Goal: Task Accomplishment & Management: Complete application form

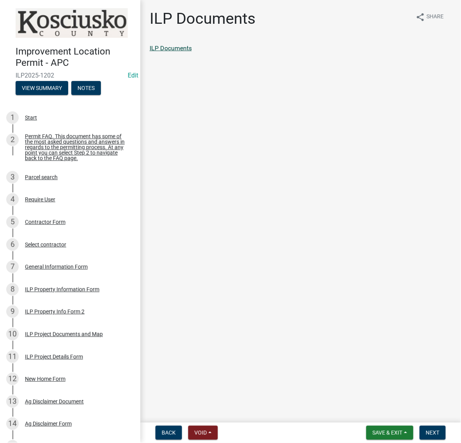
click at [187, 52] on link "ILP Documents" at bounding box center [170, 47] width 42 height 7
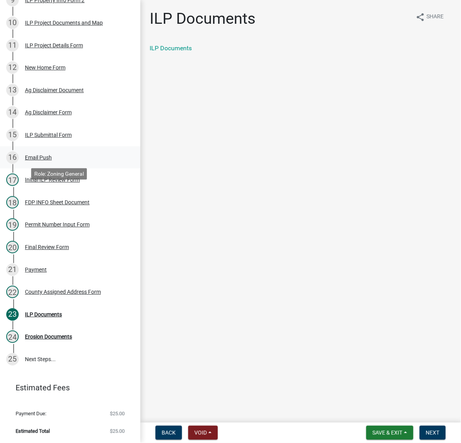
scroll to position [487, 0]
click at [51, 294] on div "County Assigned Address Form" at bounding box center [63, 291] width 76 height 5
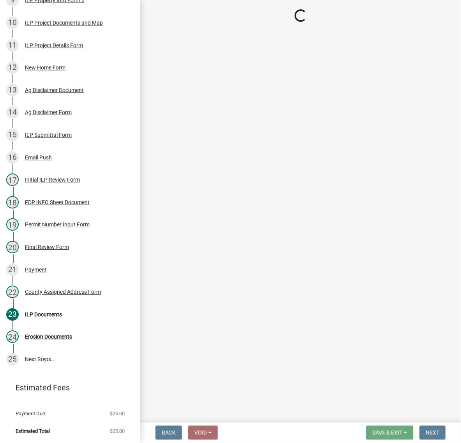
select select "148f84ff-3e58-44c7-a4f6-3eb3f135cbab"
select select "b9c97ed9-41f4-4f2e-80f7-d2436b6d337b"
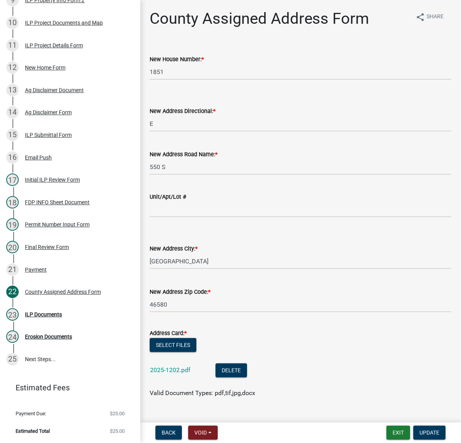
scroll to position [141, 0]
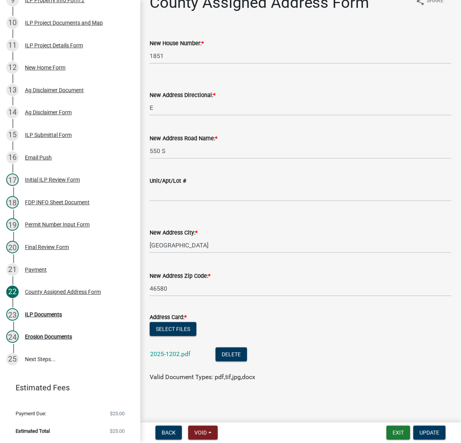
click at [200, 347] on div "2025-1202.pdf" at bounding box center [176, 355] width 53 height 16
click at [188, 350] on link "2025-1202.pdf" at bounding box center [170, 353] width 40 height 7
click at [44, 317] on div "ILP Documents" at bounding box center [43, 313] width 37 height 5
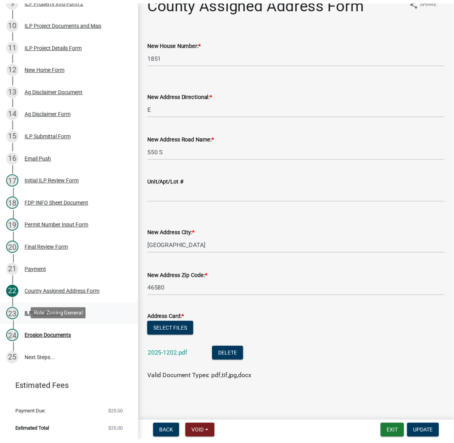
scroll to position [0, 0]
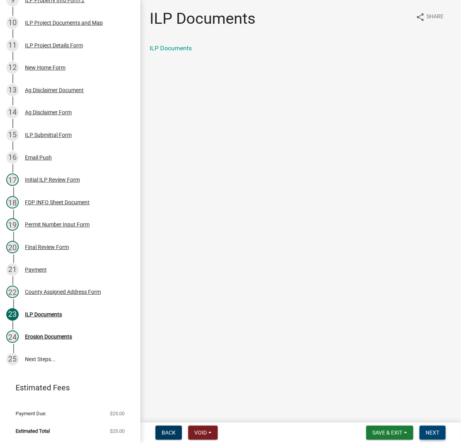
click at [430, 429] on span "Next" at bounding box center [433, 432] width 14 height 6
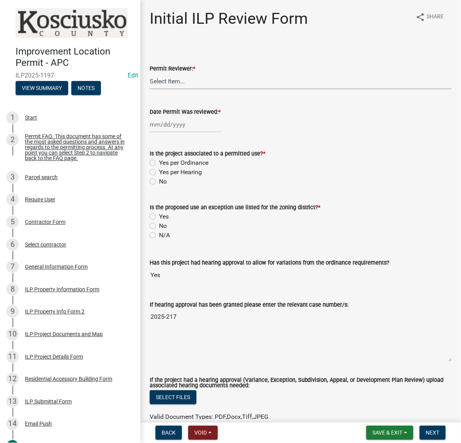
click at [192, 89] on select "Select Item... MMS LT AT CS [PERSON_NAME]" at bounding box center [300, 81] width 302 height 16
click at [152, 89] on select "Select Item... MMS LT AT CS [PERSON_NAME]" at bounding box center [300, 81] width 302 height 16
select select "c872cdc8-ca01-49f1-a213-e4b05fa58cd2"
click at [178, 132] on div at bounding box center [184, 124] width 71 height 16
select select "9"
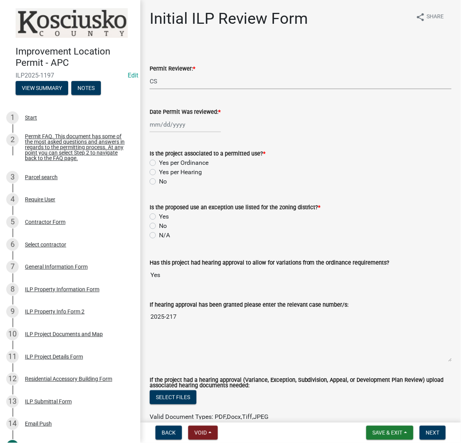
select select "2025"
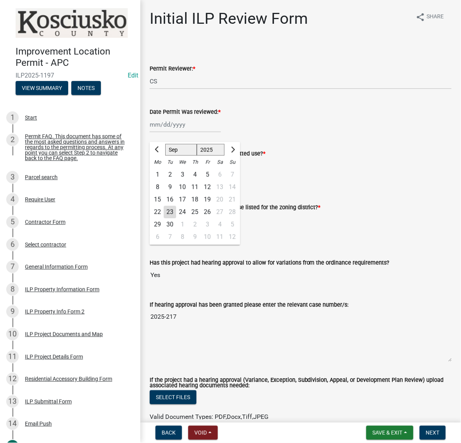
click at [174, 218] on div "23" at bounding box center [170, 212] width 12 height 12
type input "[DATE]"
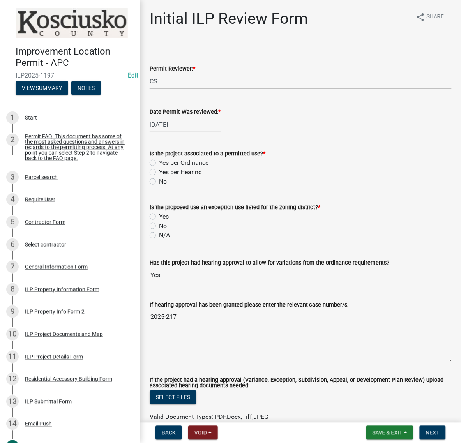
click at [157, 167] on div "Yes per Ordinance" at bounding box center [300, 162] width 302 height 9
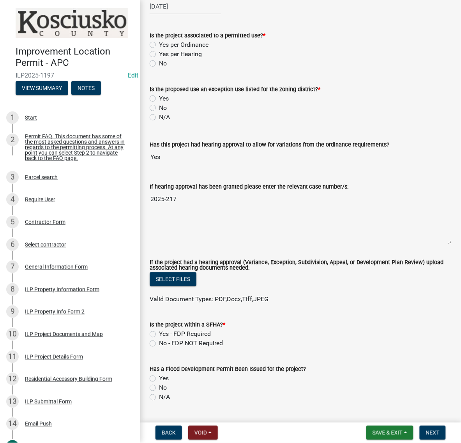
scroll to position [146, 0]
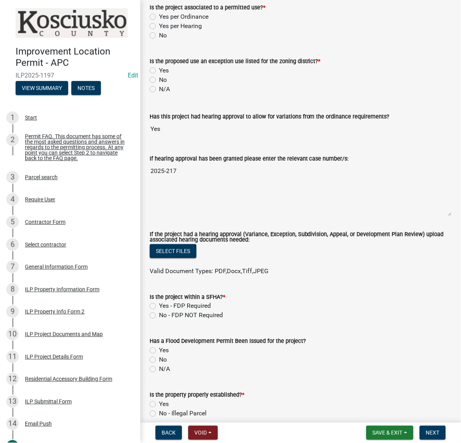
click at [159, 31] on label "Yes per Hearing" at bounding box center [180, 25] width 43 height 9
click at [159, 26] on input "Yes per Hearing" at bounding box center [161, 23] width 5 height 5
radio input "true"
click at [159, 84] on label "No" at bounding box center [163, 79] width 8 height 9
click at [159, 80] on input "No" at bounding box center [161, 77] width 5 height 5
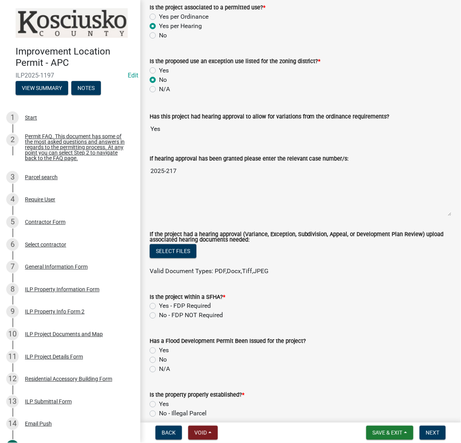
radio input "true"
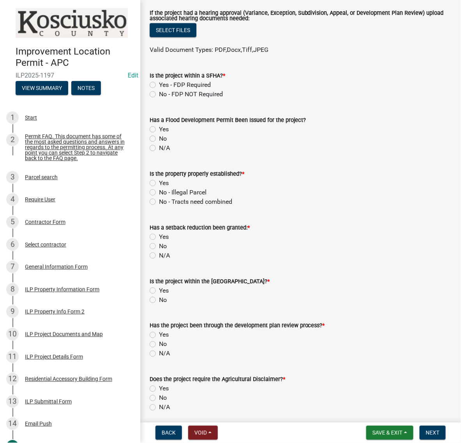
scroll to position [389, 0]
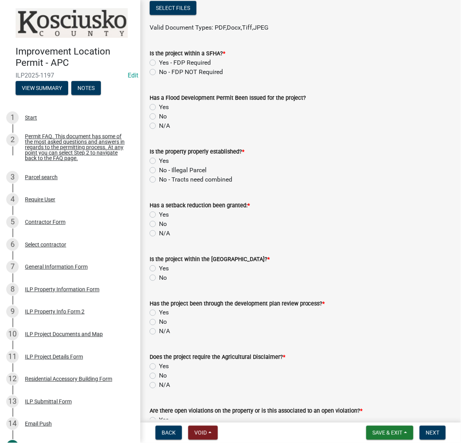
click at [159, 67] on label "Yes - FDP Required" at bounding box center [185, 62] width 52 height 9
click at [159, 63] on input "Yes - FDP Required" at bounding box center [161, 60] width 5 height 5
radio input "true"
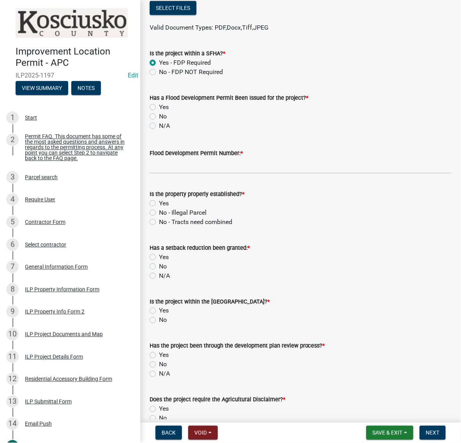
click at [159, 112] on label "Yes" at bounding box center [164, 106] width 10 height 9
click at [159, 107] on input "Yes" at bounding box center [161, 104] width 5 height 5
radio input "true"
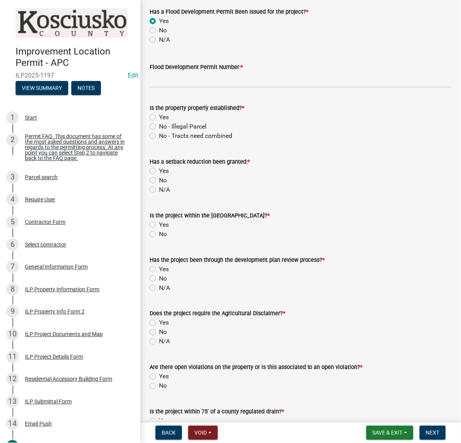
scroll to position [487, 0]
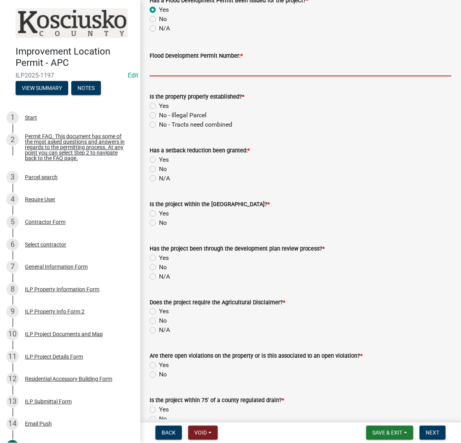
click at [184, 76] on input "Flood Development Permit Number: *" at bounding box center [300, 68] width 302 height 16
type input "f"
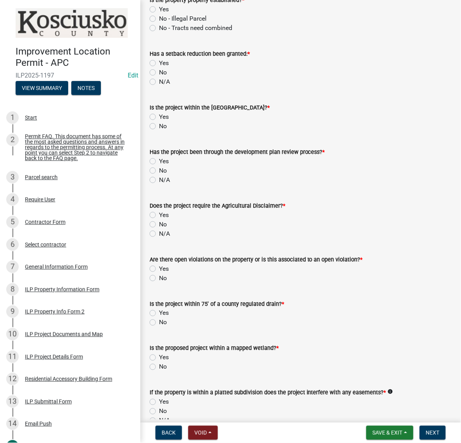
scroll to position [584, 0]
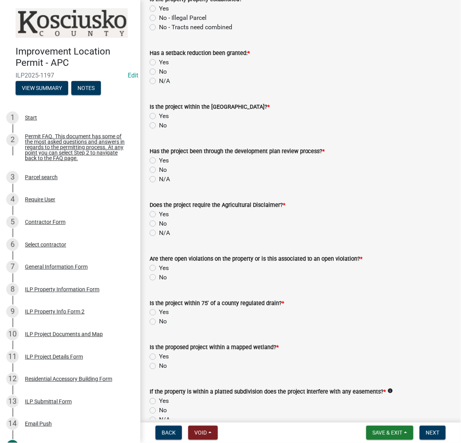
type input "FDP2025-133"
click at [159, 13] on label "Yes" at bounding box center [164, 8] width 10 height 9
click at [159, 9] on input "Yes" at bounding box center [161, 6] width 5 height 5
radio input "true"
click at [159, 76] on label "No" at bounding box center [163, 71] width 8 height 9
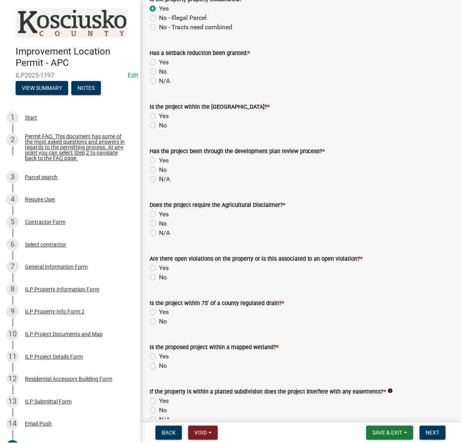
click at [159, 72] on input "No" at bounding box center [161, 69] width 5 height 5
radio input "true"
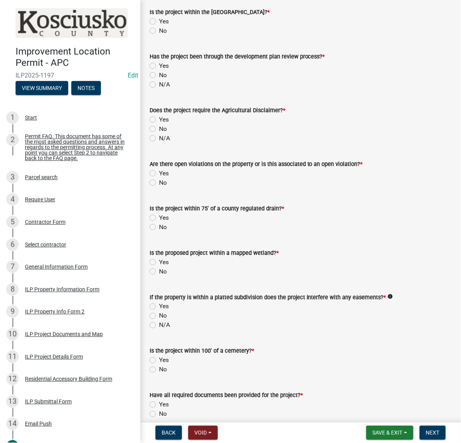
scroll to position [681, 0]
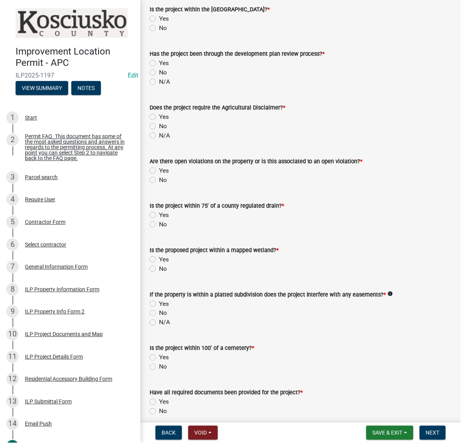
click at [159, 33] on label "No" at bounding box center [163, 27] width 8 height 9
click at [159, 28] on input "No" at bounding box center [161, 25] width 5 height 5
radio input "true"
click at [152, 86] on div "Has the project been through the development plan review process? * Yes No N/A" at bounding box center [300, 63] width 313 height 47
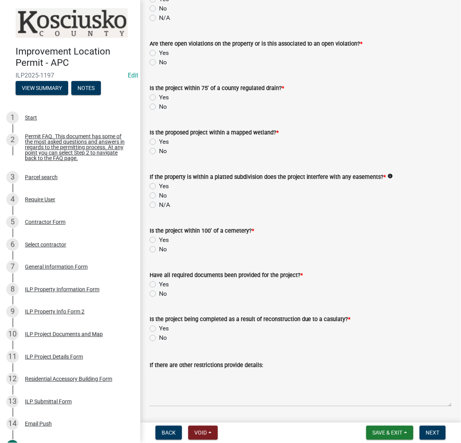
scroll to position [827, 0]
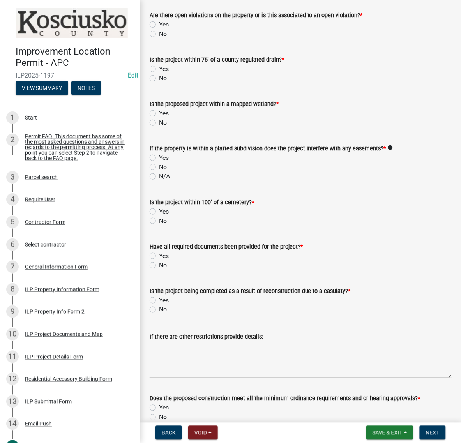
radio input "true"
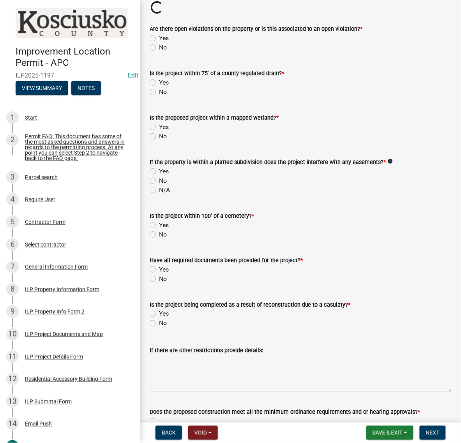
radio input "true"
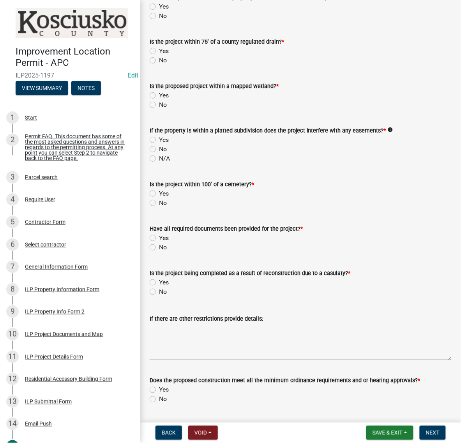
scroll to position [876, 0]
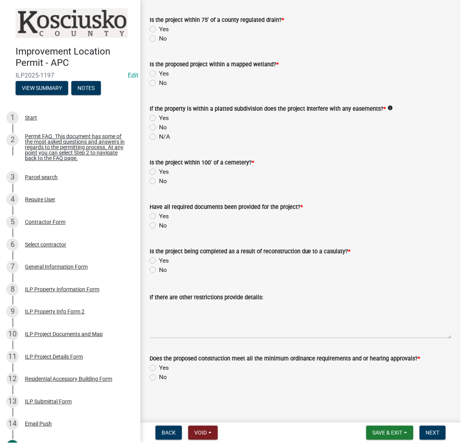
radio input "true"
click at [160, 43] on div "No" at bounding box center [300, 38] width 302 height 9
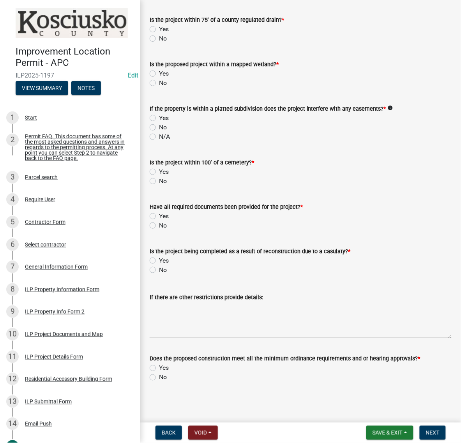
click at [159, 43] on label "No" at bounding box center [163, 38] width 8 height 9
click at [159, 39] on input "No" at bounding box center [161, 36] width 5 height 5
radio input "true"
click at [159, 88] on label "No" at bounding box center [163, 82] width 8 height 9
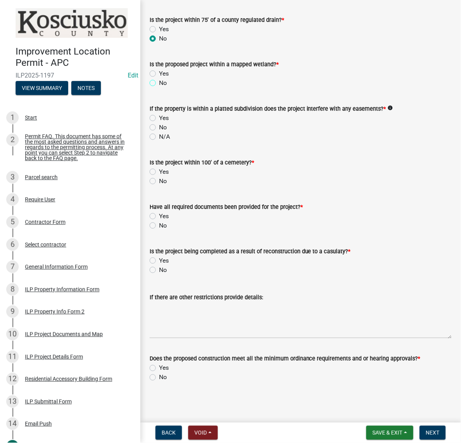
click at [159, 83] on input "No" at bounding box center [161, 80] width 5 height 5
radio input "true"
click at [159, 132] on label "No" at bounding box center [163, 127] width 8 height 9
click at [159, 128] on input "No" at bounding box center [161, 125] width 5 height 5
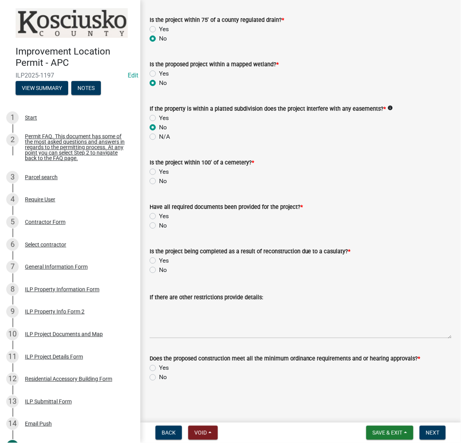
radio input "true"
click at [159, 186] on label "No" at bounding box center [163, 180] width 8 height 9
click at [159, 181] on input "No" at bounding box center [161, 178] width 5 height 5
radio input "true"
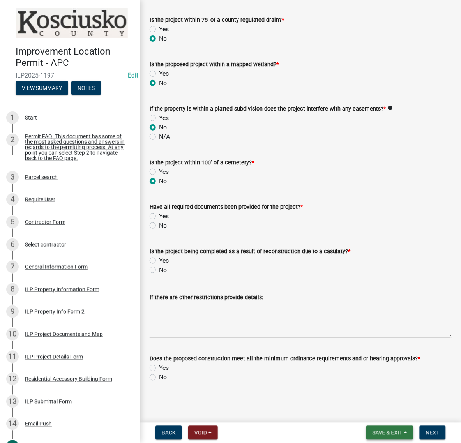
click at [372, 429] on span "Save & Exit" at bounding box center [387, 432] width 30 height 6
click at [351, 385] on button "Save" at bounding box center [382, 390] width 62 height 19
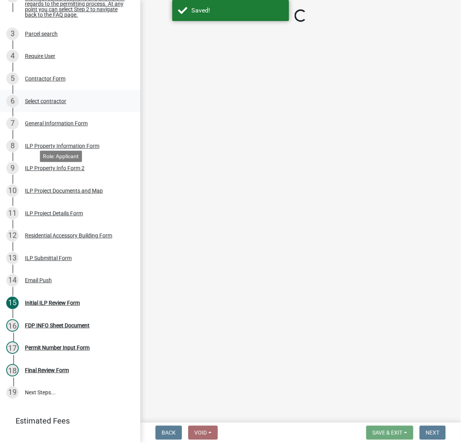
scroll to position [195, 0]
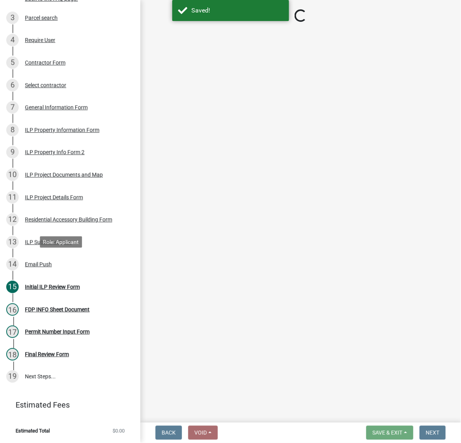
select select "c872cdc8-ca01-49f1-a213-e4b05fa58cd2"
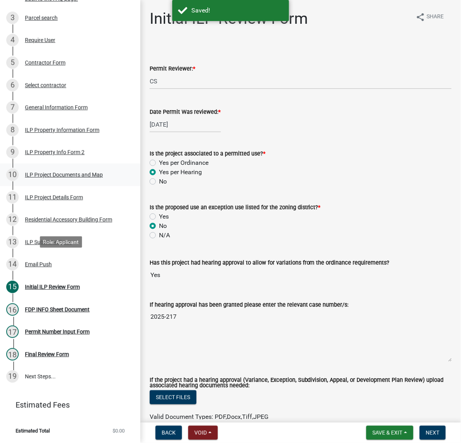
click at [103, 178] on div "ILP Project Documents and Map" at bounding box center [64, 174] width 78 height 5
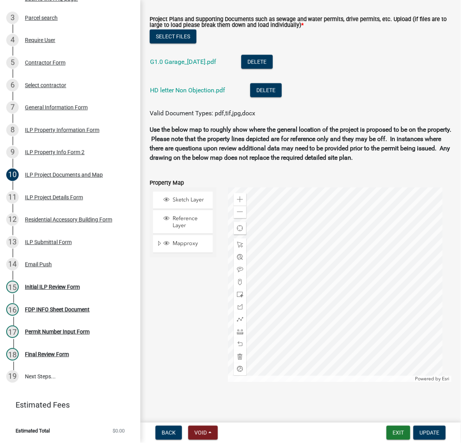
scroll to position [1022, 0]
click at [201, 65] on link "G1.0 Garage_2025-08-05.pdf" at bounding box center [183, 61] width 66 height 7
click at [198, 94] on link "HD letter Non Objection.pdf" at bounding box center [187, 89] width 75 height 7
click at [43, 290] on div "Initial ILP Review Form" at bounding box center [52, 286] width 55 height 5
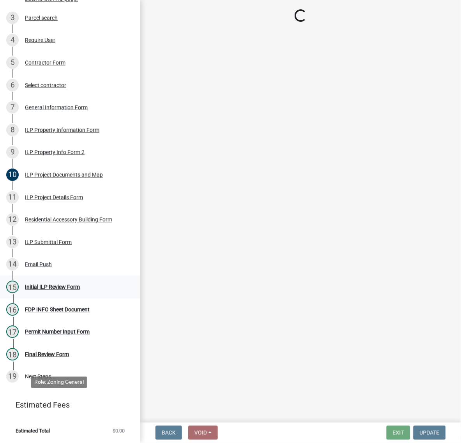
scroll to position [0, 0]
select select "c872cdc8-ca01-49f1-a213-e4b05fa58cd2"
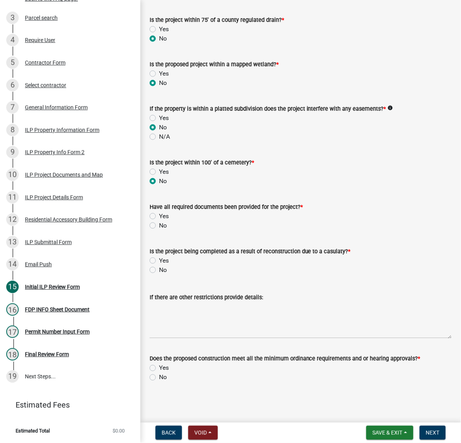
scroll to position [1203, 0]
click at [159, 211] on label "Yes" at bounding box center [164, 215] width 10 height 9
click at [159, 211] on input "Yes" at bounding box center [161, 213] width 5 height 5
radio input "true"
click at [159, 265] on label "No" at bounding box center [163, 269] width 8 height 9
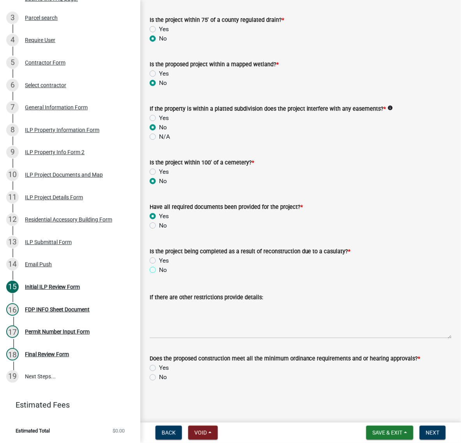
click at [159, 265] on input "No" at bounding box center [161, 267] width 5 height 5
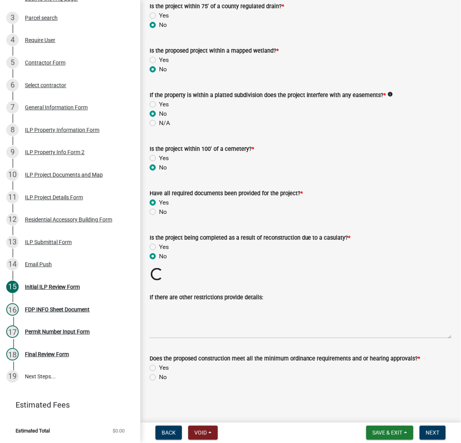
radio input "true"
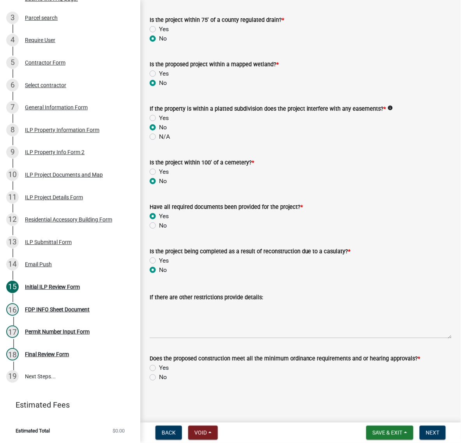
click at [151, 359] on div "Does the proposed construction meet all the minimum ordinance requirements and …" at bounding box center [300, 363] width 313 height 37
click at [159, 363] on label "Yes" at bounding box center [164, 367] width 10 height 9
click at [159, 363] on input "Yes" at bounding box center [161, 365] width 5 height 5
radio input "true"
click at [426, 431] on span "Next" at bounding box center [433, 432] width 14 height 6
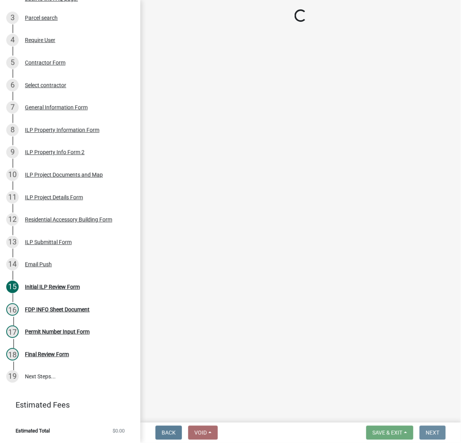
scroll to position [0, 0]
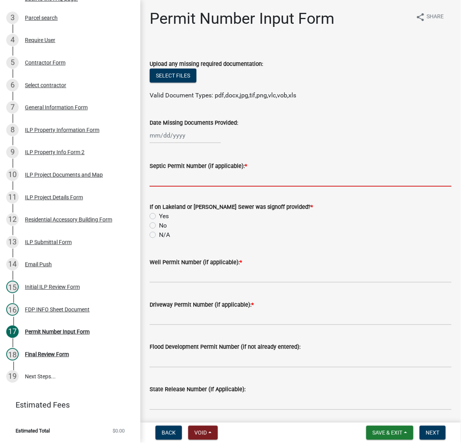
click at [181, 186] on input "Septic Permit Number (if applicable): *" at bounding box center [300, 179] width 302 height 16
type input "LONO"
drag, startPoint x: 155, startPoint y: 280, endPoint x: 155, endPoint y: 284, distance: 3.9
click at [159, 230] on label "No" at bounding box center [163, 225] width 8 height 9
click at [159, 226] on input "No" at bounding box center [161, 223] width 5 height 5
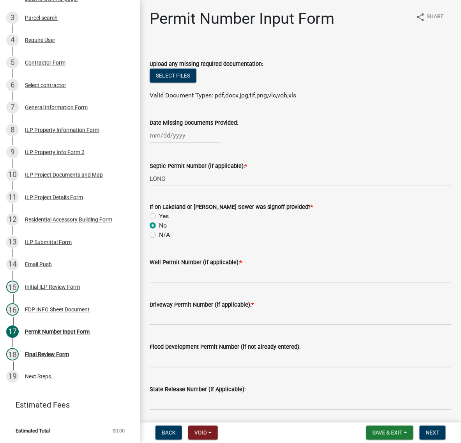
radio input "true"
click at [166, 283] on input "Well Permit Number (if applicable): *" at bounding box center [300, 275] width 302 height 16
type input "LONO"
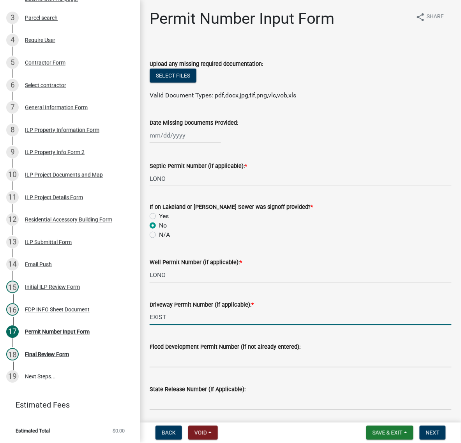
type input "EXIST"
click at [424, 230] on div "No" at bounding box center [300, 225] width 302 height 9
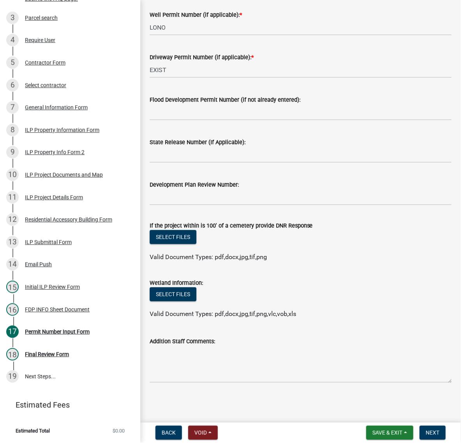
scroll to position [389, 0]
click at [433, 430] on span "Next" at bounding box center [433, 432] width 14 height 6
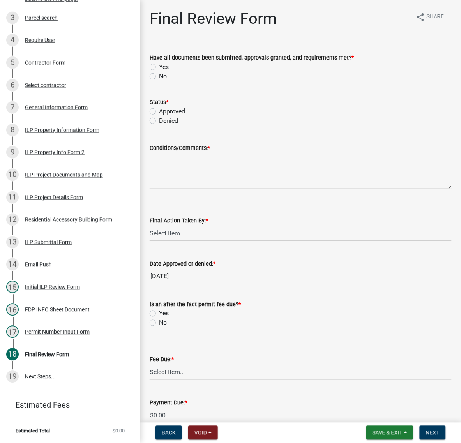
click at [152, 72] on div "Yes" at bounding box center [300, 66] width 302 height 9
click at [159, 72] on label "Yes" at bounding box center [164, 66] width 10 height 9
click at [159, 67] on input "Yes" at bounding box center [161, 64] width 5 height 5
radio input "true"
click at [157, 116] on div "Approved" at bounding box center [300, 111] width 302 height 9
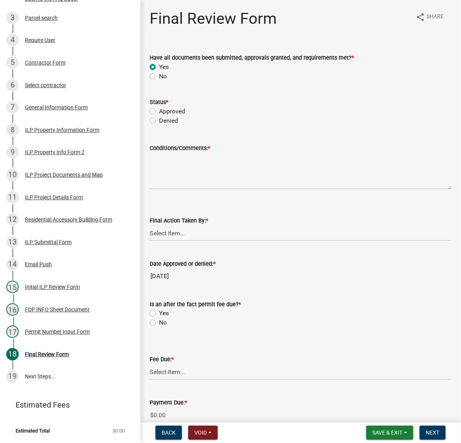
drag, startPoint x: 154, startPoint y: 139, endPoint x: 166, endPoint y: 164, distance: 27.9
click at [159, 116] on label "Approved" at bounding box center [172, 111] width 26 height 9
click at [159, 112] on input "Approved" at bounding box center [161, 109] width 5 height 5
radio input "true"
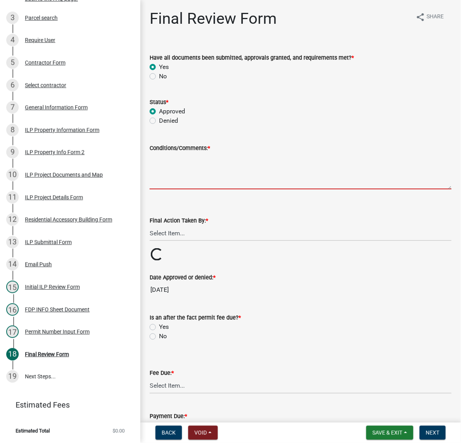
click at [172, 189] on textarea "Conditions/Comments: *" at bounding box center [300, 171] width 302 height 37
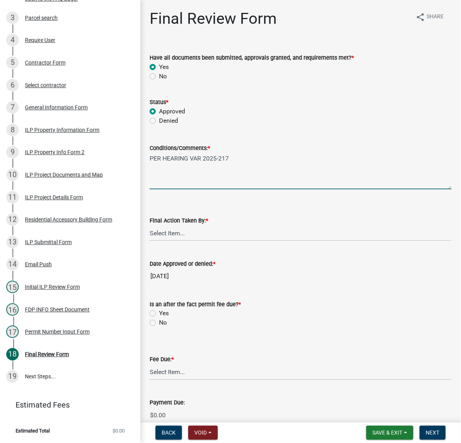
type textarea "PER HEARING VAR 2025-217"
click at [166, 241] on select "Select Item... MMS LT AT CS [PERSON_NAME]" at bounding box center [300, 233] width 302 height 16
click at [152, 241] on select "Select Item... MMS LT AT CS [PERSON_NAME]" at bounding box center [300, 233] width 302 height 16
select select "c872cdc8-ca01-49f1-a213-e4b05fa58cd2"
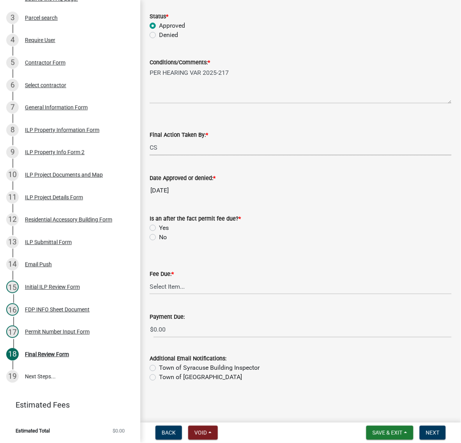
scroll to position [146, 0]
click at [201, 67] on textarea "PER HEARING VAR 2025-217" at bounding box center [300, 85] width 302 height 37
type textarea "PER VAR 2025-217"
click at [159, 242] on label "No" at bounding box center [163, 236] width 8 height 9
click at [159, 237] on input "No" at bounding box center [161, 234] width 5 height 5
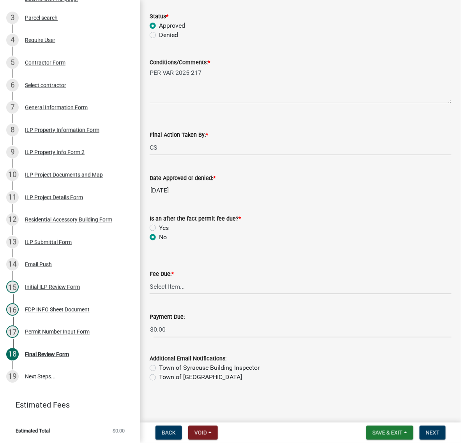
radio input "true"
click at [174, 294] on select "Select Item... N/A $10.00 $25.00 $125.00 $250 $500 $500 + $10.00 for every 10 s…" at bounding box center [300, 286] width 302 height 16
click at [152, 294] on select "Select Item... N/A $10.00 $25.00 $125.00 $250 $500 $500 + $10.00 for every 10 s…" at bounding box center [300, 286] width 302 height 16
select select "6f482d1d-eb35-47e6-92b0-143404755581"
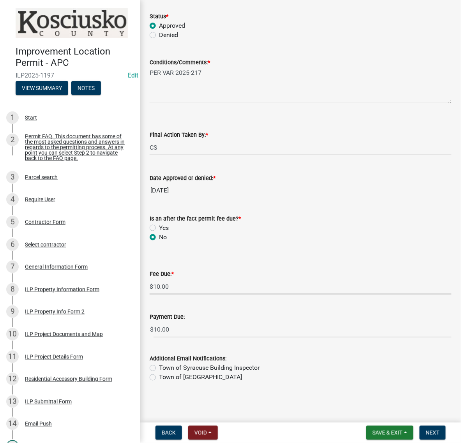
scroll to position [205, 0]
click at [426, 432] on span "Next" at bounding box center [433, 432] width 14 height 6
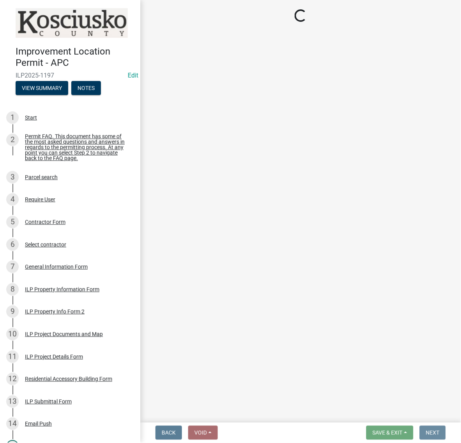
scroll to position [0, 0]
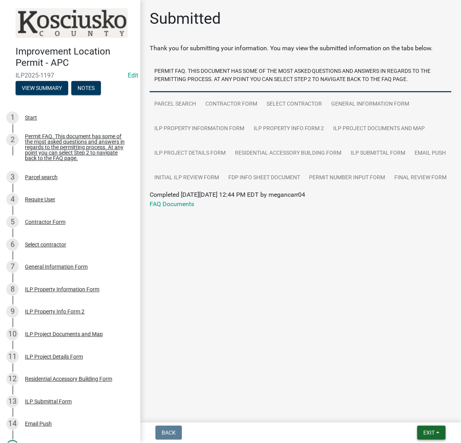
drag, startPoint x: 424, startPoint y: 429, endPoint x: 422, endPoint y: 423, distance: 6.8
click at [424, 429] on span "Exit" at bounding box center [428, 432] width 11 height 6
click at [413, 402] on button "Save & Exit" at bounding box center [414, 408] width 62 height 19
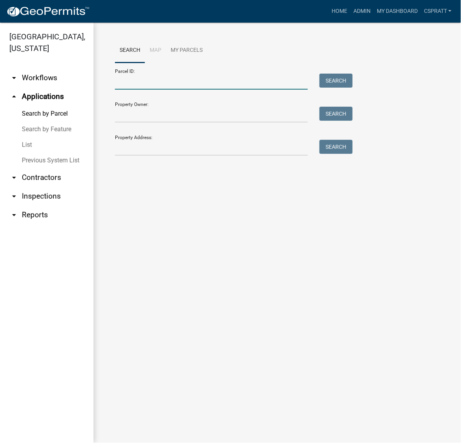
click at [137, 90] on input "Parcel ID:" at bounding box center [211, 82] width 193 height 16
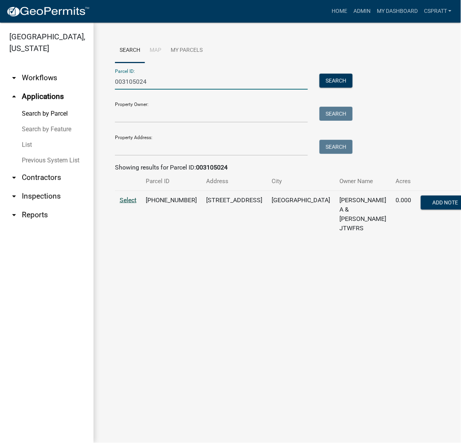
type input "003105024"
click at [127, 204] on span "Select" at bounding box center [128, 199] width 17 height 7
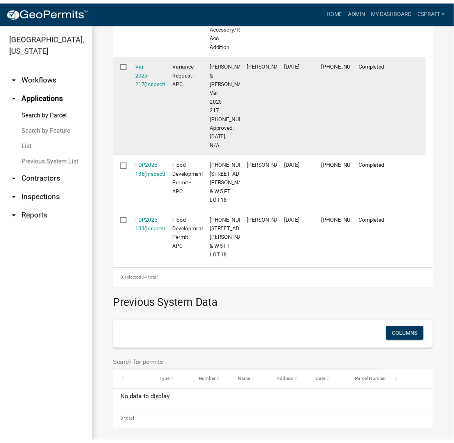
scroll to position [341, 0]
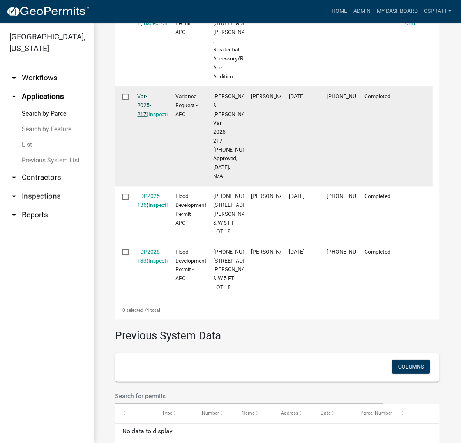
click at [151, 117] on link "Var-2025-217" at bounding box center [144, 105] width 14 height 24
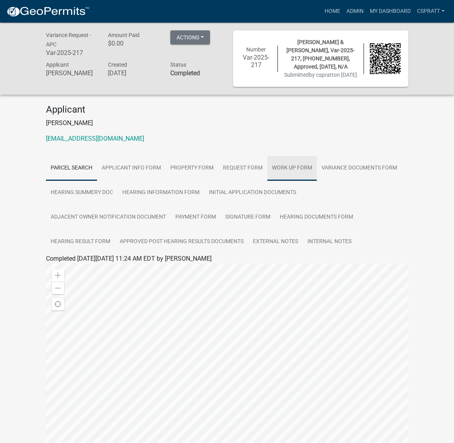
click at [317, 181] on link "Work Up Form" at bounding box center [291, 168] width 49 height 25
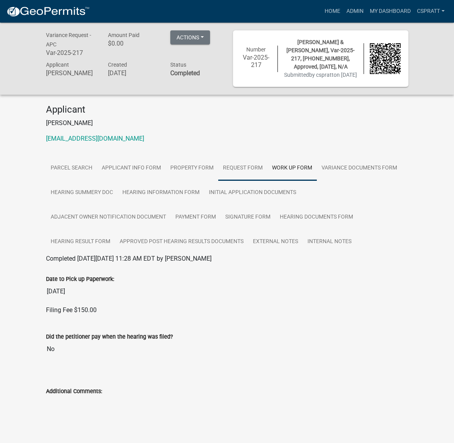
click at [267, 181] on link "Request Form" at bounding box center [242, 168] width 49 height 25
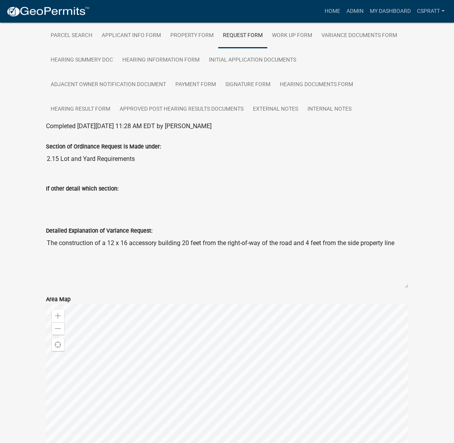
scroll to position [97, 0]
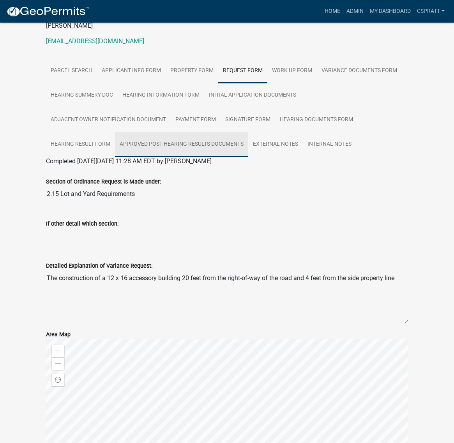
click at [173, 157] on link "Approved Post Hearing Results Documents" at bounding box center [181, 144] width 133 height 25
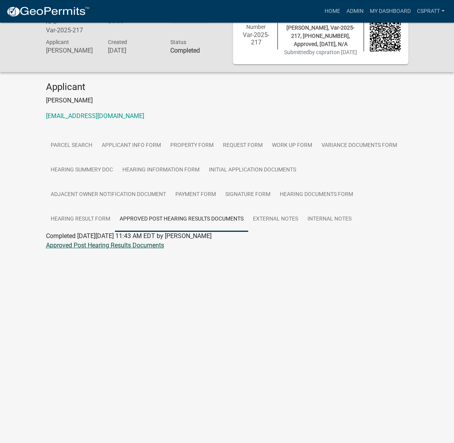
click at [164, 249] on link "Approved Post Hearing Results Documents" at bounding box center [105, 244] width 118 height 7
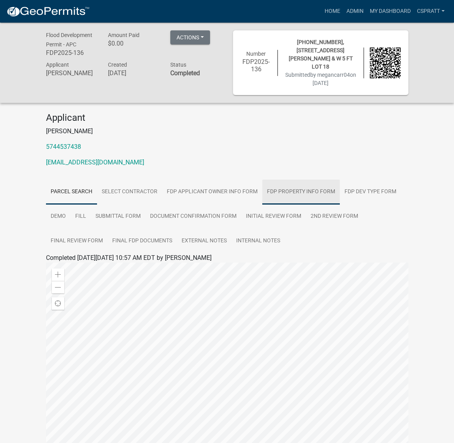
click at [262, 204] on link "FDP Property Info Form" at bounding box center [300, 191] width 77 height 25
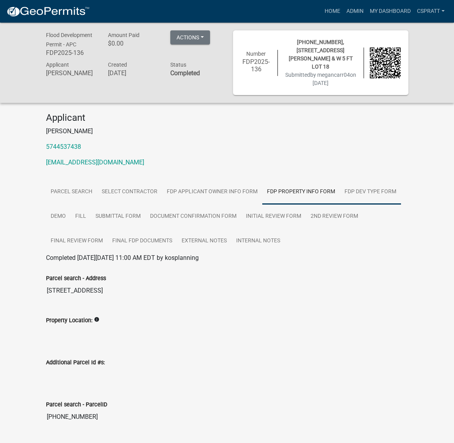
click at [339, 204] on link "FDP Dev Type Form" at bounding box center [369, 191] width 61 height 25
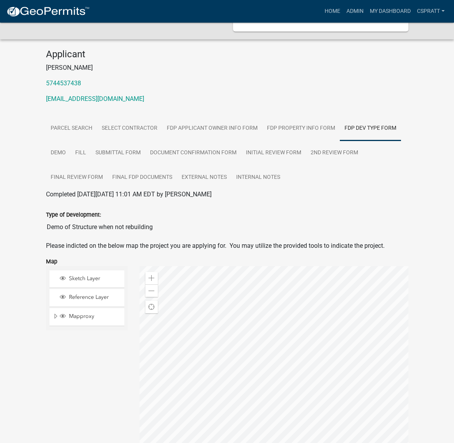
scroll to position [49, 0]
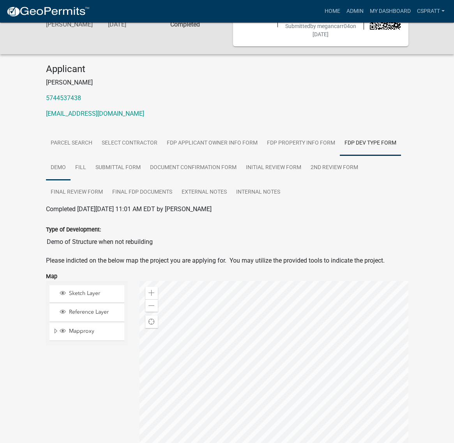
click at [70, 180] on link "Demo" at bounding box center [58, 167] width 25 height 25
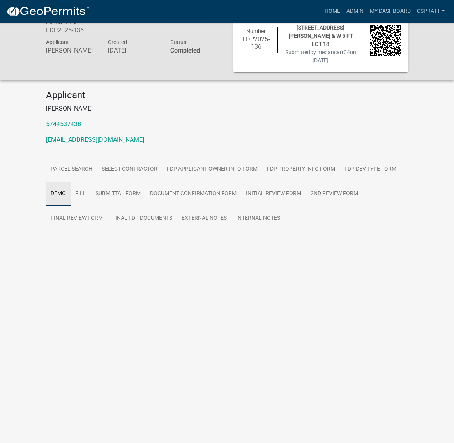
scroll to position [23, 0]
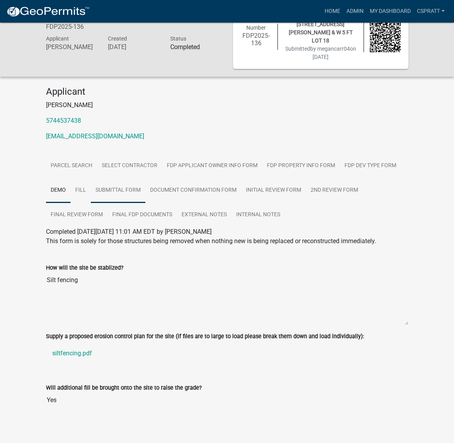
click at [145, 203] on link "Submittal Form" at bounding box center [118, 190] width 55 height 25
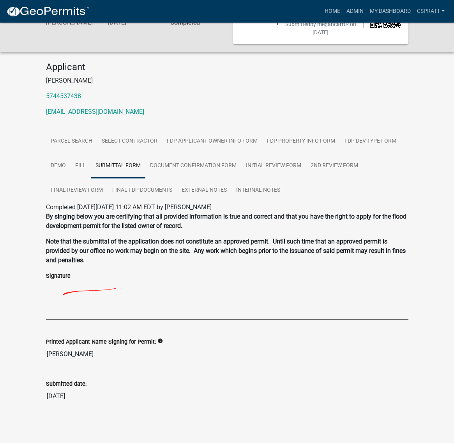
scroll to position [26, 0]
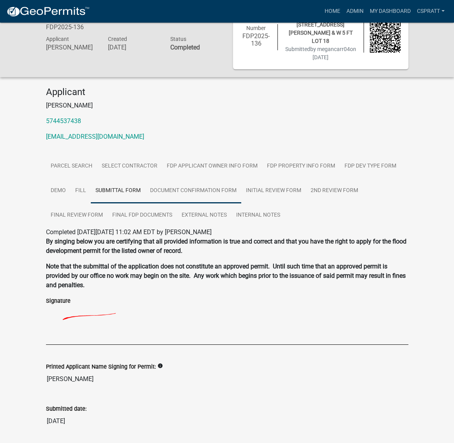
click at [145, 203] on link "Document Confirmation Form" at bounding box center [193, 190] width 96 height 25
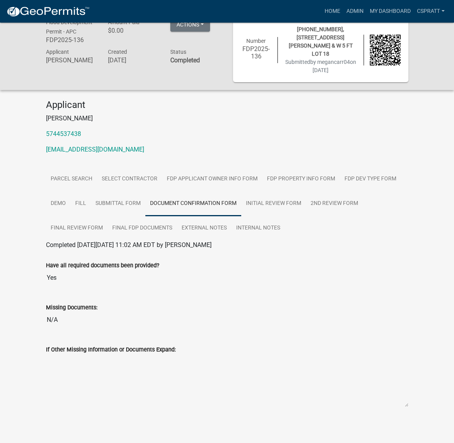
scroll to position [0, 0]
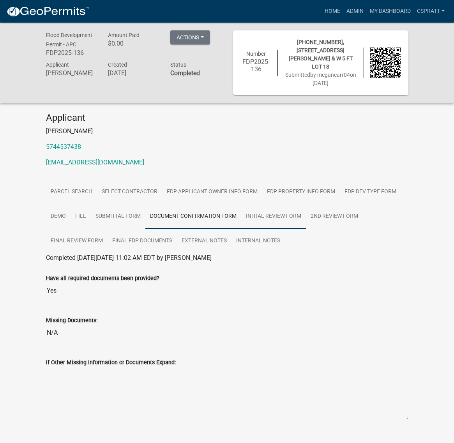
click at [241, 229] on link "Initial Review Form" at bounding box center [273, 216] width 65 height 25
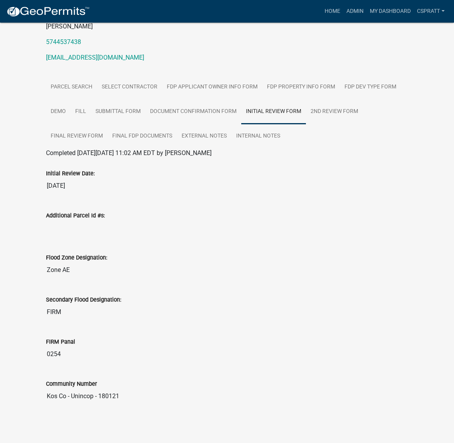
scroll to position [55, 0]
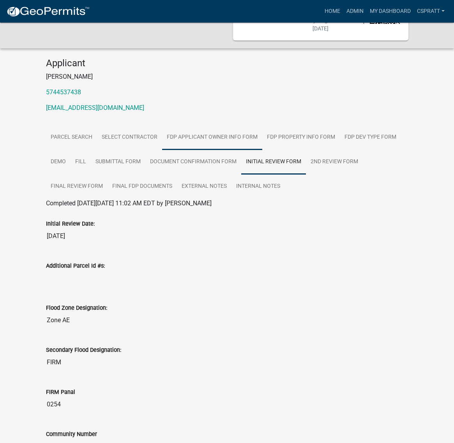
click at [262, 150] on link "FDP Applicant Owner Info Form" at bounding box center [212, 137] width 100 height 25
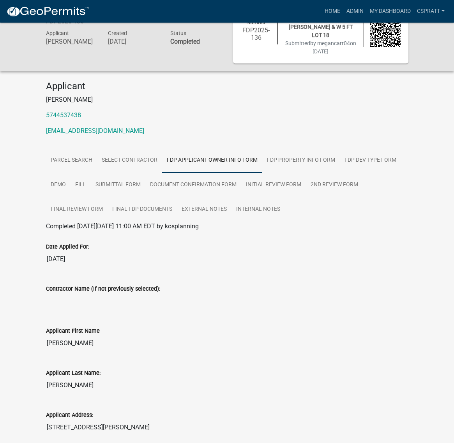
scroll to position [29, 0]
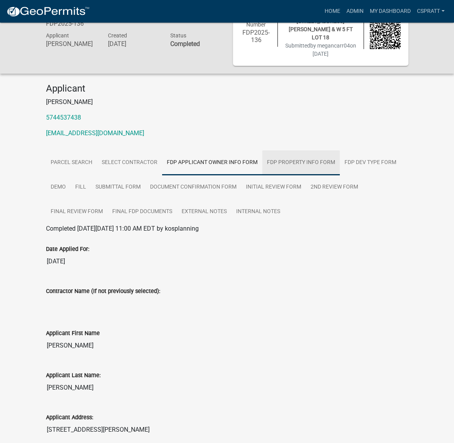
click at [262, 175] on link "FDP Property Info Form" at bounding box center [300, 162] width 77 height 25
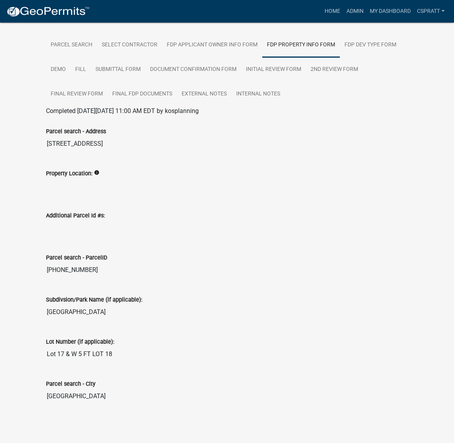
scroll to position [224, 0]
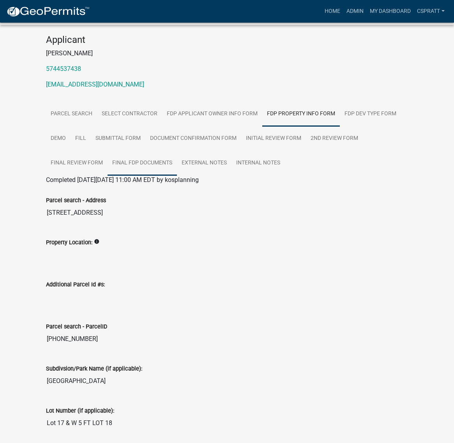
click at [117, 176] on link "Final FDP Documents" at bounding box center [141, 163] width 69 height 25
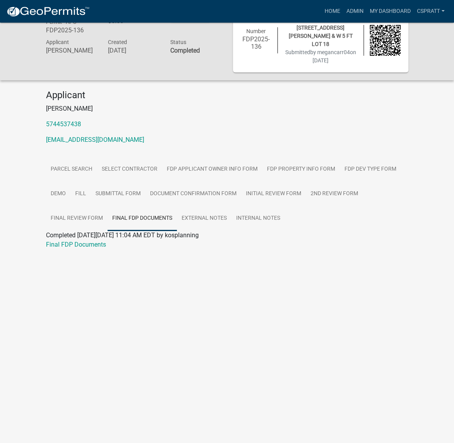
click at [121, 249] on div "Final FDP Documents" at bounding box center [227, 244] width 374 height 9
click at [106, 248] on link "Final FDP Documents" at bounding box center [76, 244] width 60 height 7
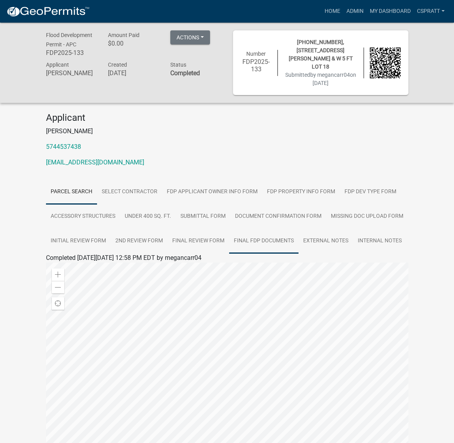
click at [298, 253] on link "Final FDP Documents" at bounding box center [263, 241] width 69 height 25
click at [102, 271] on link "Final FDP Documents" at bounding box center [76, 266] width 60 height 7
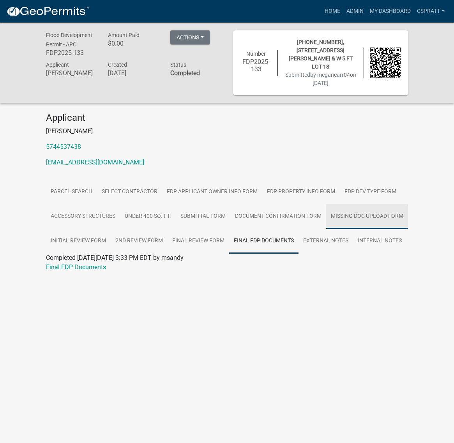
click at [326, 229] on link "Missing Doc Upload Form" at bounding box center [367, 216] width 82 height 25
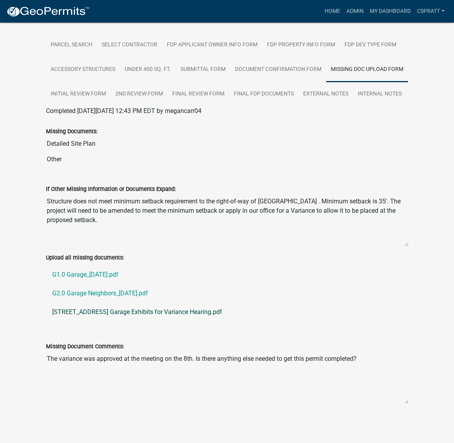
scroll to position [292, 0]
click at [127, 277] on link "G1.0 Garage_[DATE].pdf" at bounding box center [227, 274] width 362 height 19
click at [117, 297] on link "G2.0 Garage Neighbors_[DATE].pdf" at bounding box center [227, 293] width 362 height 19
click at [132, 321] on link "[STREET_ADDRESS] Garage Exhibits for Variance Hearing.pdf" at bounding box center [227, 312] width 362 height 19
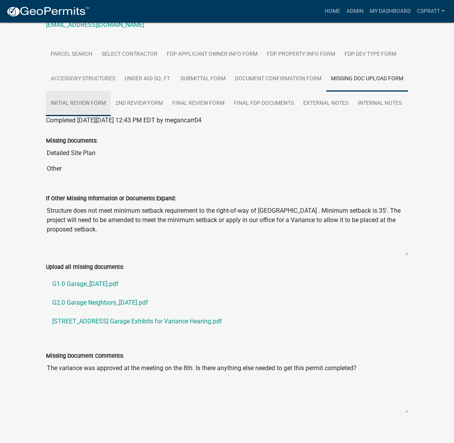
click at [108, 116] on link "Initial Review Form" at bounding box center [78, 103] width 65 height 25
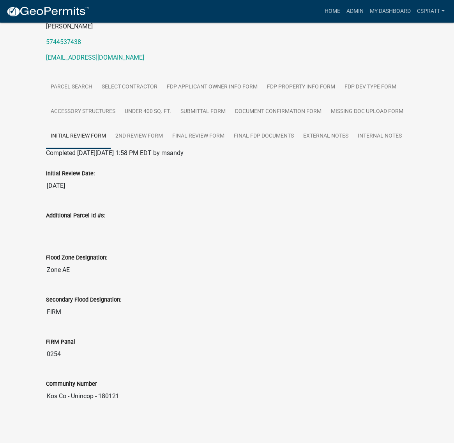
scroll to position [280, 0]
click at [167, 124] on link "2nd Review Form" at bounding box center [139, 136] width 57 height 25
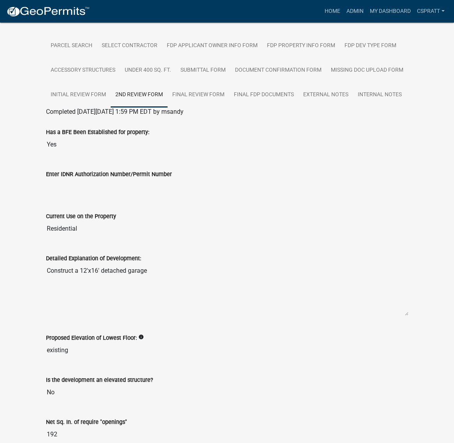
scroll to position [98, 0]
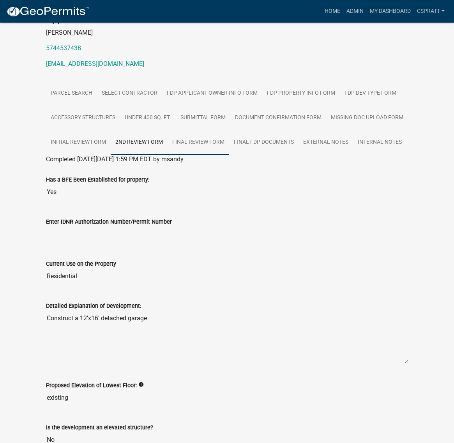
click at [229, 155] on link "Final Review Form" at bounding box center [198, 142] width 62 height 25
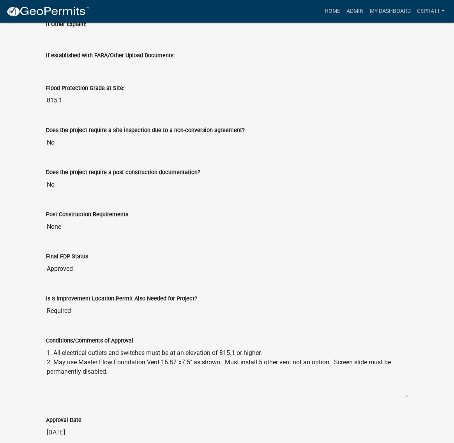
scroll to position [209, 0]
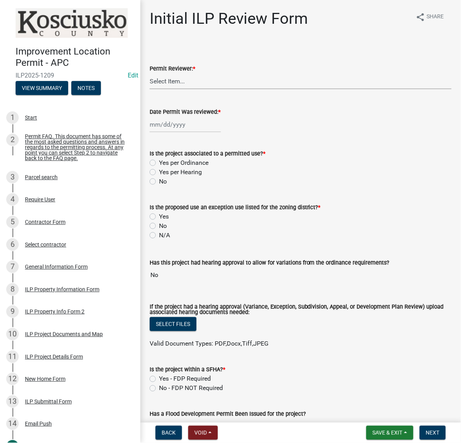
click at [178, 89] on select "Select Item... MMS LT AT CS [PERSON_NAME]" at bounding box center [300, 81] width 302 height 16
click at [152, 89] on select "Select Item... MMS LT AT CS Vacant Vacant" at bounding box center [300, 81] width 302 height 16
select select "c872cdc8-ca01-49f1-a213-e4b05fa58cd2"
click at [179, 132] on div at bounding box center [184, 124] width 71 height 16
select select "9"
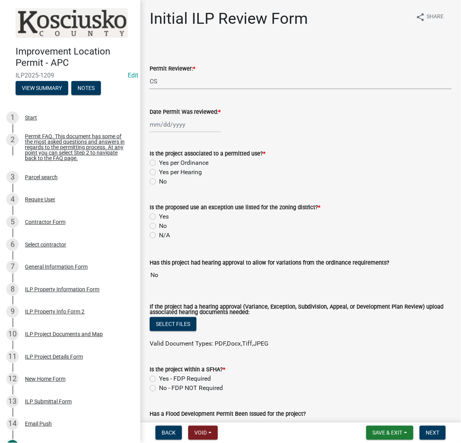
select select "2025"
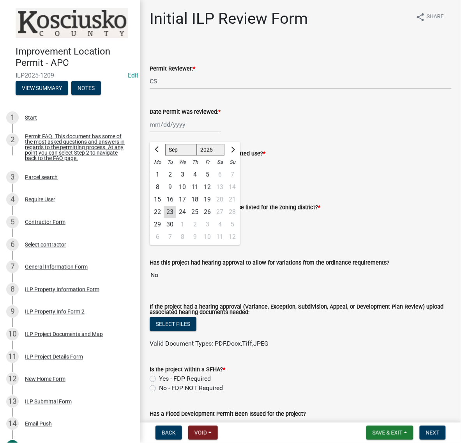
click at [176, 218] on div "23" at bounding box center [170, 212] width 12 height 12
type input "09/23/2025"
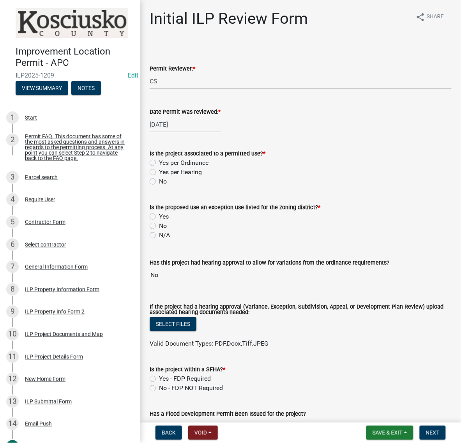
click at [159, 167] on label "Yes per Ordinance" at bounding box center [183, 162] width 49 height 9
click at [159, 163] on input "Yes per Ordinance" at bounding box center [161, 160] width 5 height 5
radio input "true"
drag, startPoint x: 154, startPoint y: 281, endPoint x: 164, endPoint y: 283, distance: 9.9
click at [159, 230] on label "No" at bounding box center [163, 225] width 8 height 9
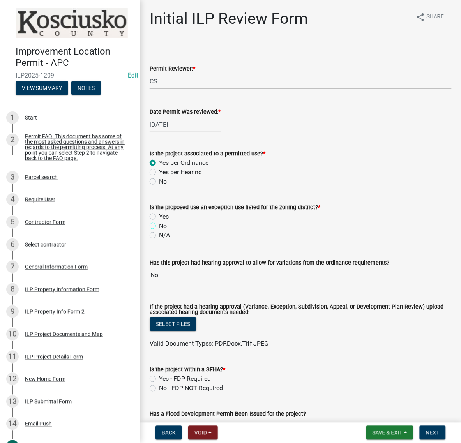
click at [159, 226] on input "No" at bounding box center [161, 223] width 5 height 5
radio input "true"
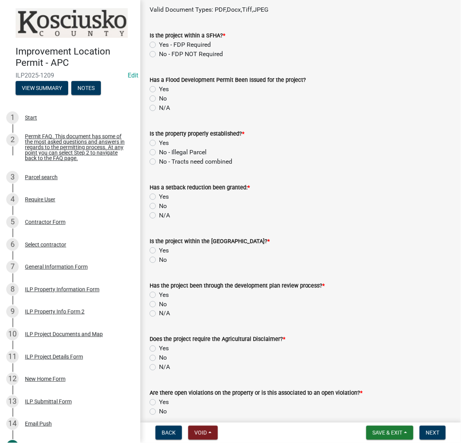
scroll to position [341, 0]
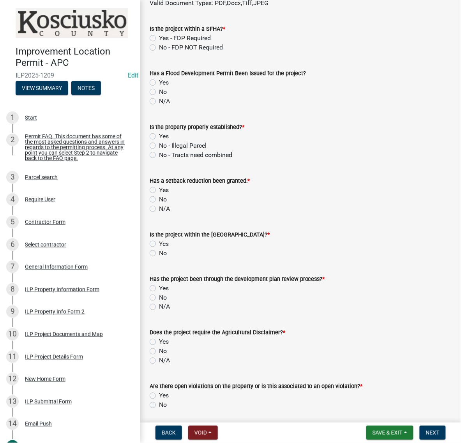
click at [159, 52] on label "No - FDP NOT Required" at bounding box center [191, 47] width 64 height 9
click at [159, 48] on input "No - FDP NOT Required" at bounding box center [161, 45] width 5 height 5
radio input "true"
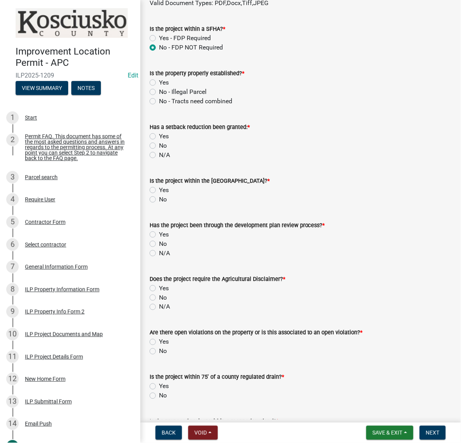
click at [159, 87] on label "Yes" at bounding box center [164, 82] width 10 height 9
click at [159, 83] on input "Yes" at bounding box center [161, 80] width 5 height 5
radio input "true"
click at [159, 150] on label "No" at bounding box center [163, 145] width 8 height 9
click at [159, 146] on input "No" at bounding box center [161, 143] width 5 height 5
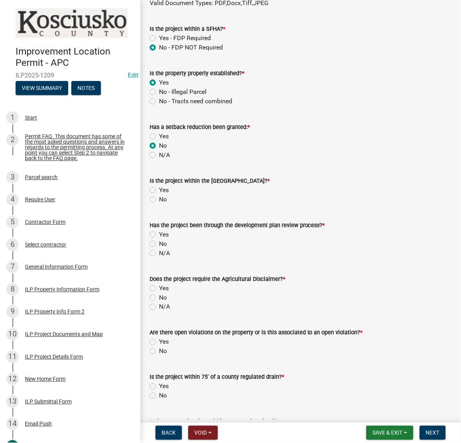
radio input "true"
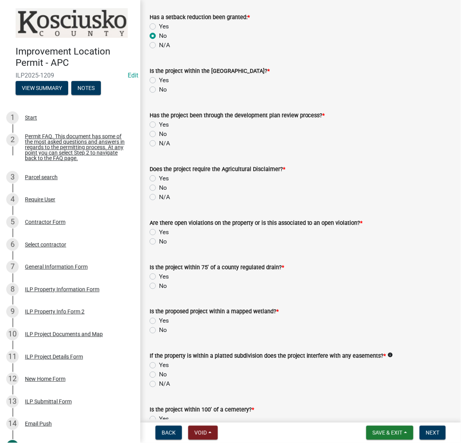
scroll to position [487, 0]
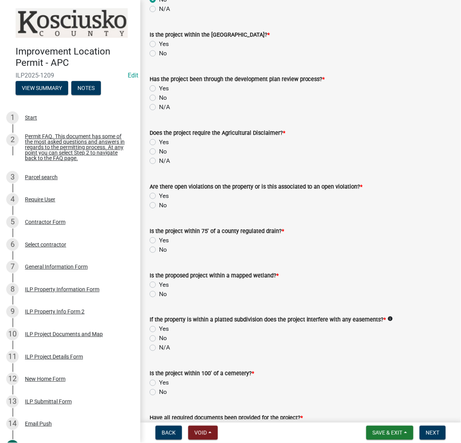
click at [159, 58] on label "No" at bounding box center [163, 53] width 8 height 9
click at [159, 54] on input "No" at bounding box center [161, 51] width 5 height 5
radio input "true"
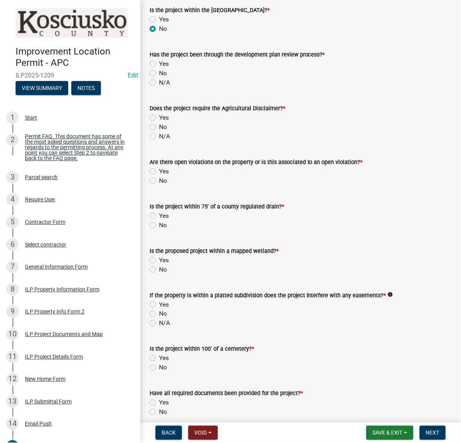
scroll to position [535, 0]
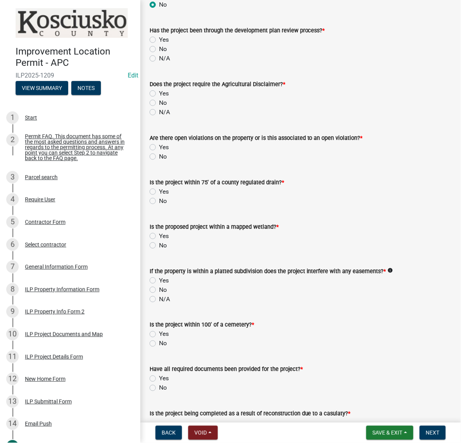
click at [159, 54] on label "No" at bounding box center [163, 48] width 8 height 9
click at [159, 49] on input "No" at bounding box center [161, 46] width 5 height 5
radio input "true"
click at [159, 107] on label "No" at bounding box center [163, 102] width 8 height 9
click at [159, 103] on input "No" at bounding box center [161, 100] width 5 height 5
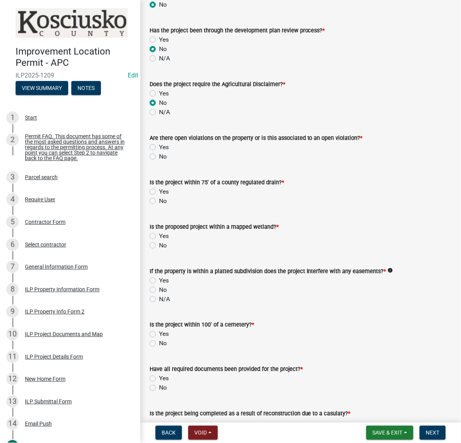
radio input "true"
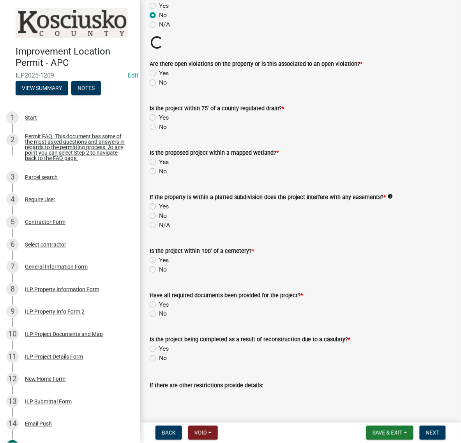
scroll to position [681, 0]
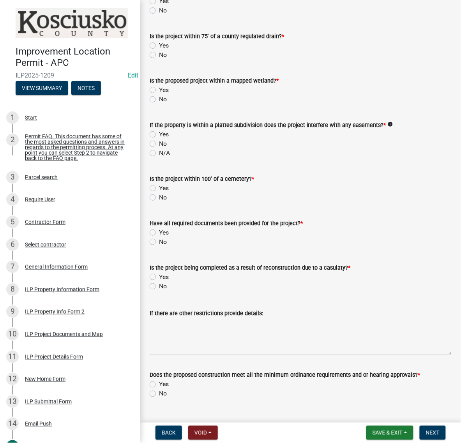
click at [159, 15] on label "No" at bounding box center [163, 10] width 8 height 9
click at [159, 11] on input "No" at bounding box center [161, 8] width 5 height 5
radio input "true"
click at [159, 60] on label "No" at bounding box center [163, 54] width 8 height 9
click at [159, 55] on input "No" at bounding box center [161, 52] width 5 height 5
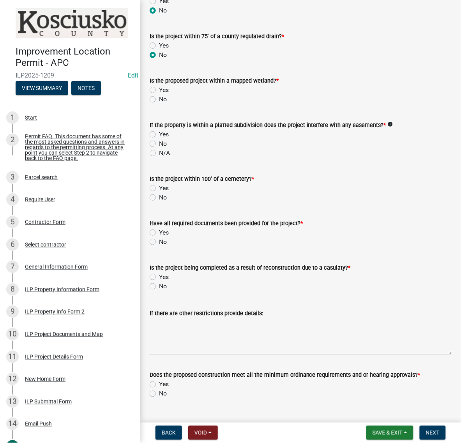
radio input "true"
click at [159, 104] on label "No" at bounding box center [163, 99] width 8 height 9
click at [159, 100] on input "No" at bounding box center [161, 97] width 5 height 5
radio input "true"
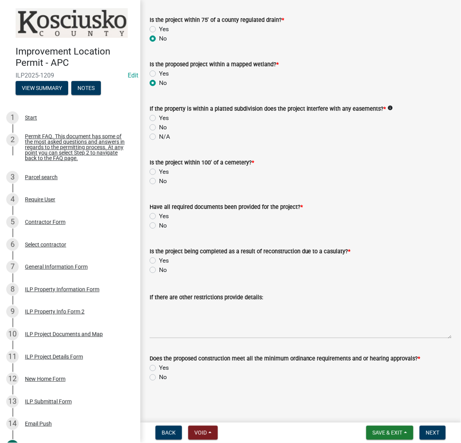
scroll to position [827, 0]
click at [159, 132] on label "No" at bounding box center [163, 127] width 8 height 9
click at [159, 128] on input "No" at bounding box center [161, 125] width 5 height 5
radio input "true"
click at [159, 186] on label "No" at bounding box center [163, 180] width 8 height 9
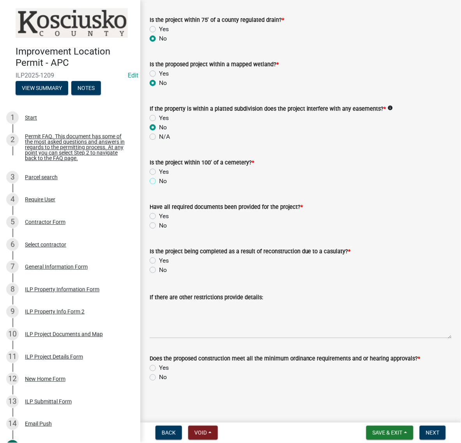
click at [159, 181] on input "No" at bounding box center [161, 178] width 5 height 5
radio input "true"
click at [366, 426] on button "Save & Exit" at bounding box center [389, 433] width 47 height 14
click at [351, 383] on button "Save" at bounding box center [382, 390] width 62 height 19
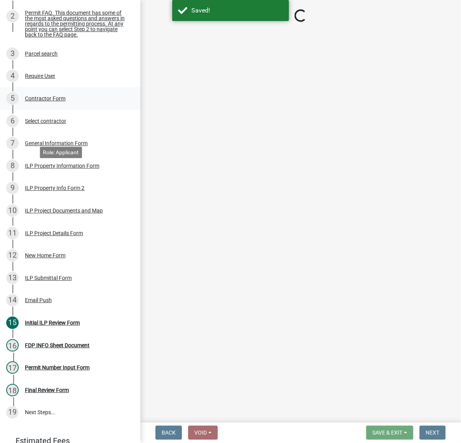
scroll to position [146, 0]
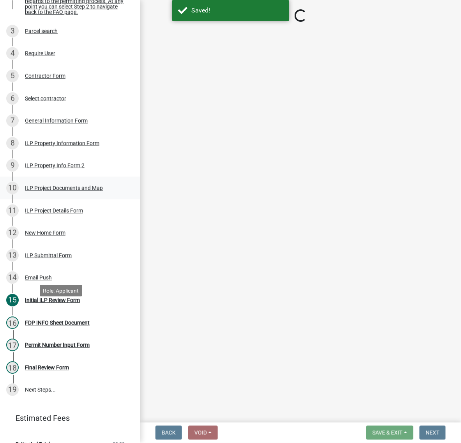
select select "c872cdc8-ca01-49f1-a213-e4b05fa58cd2"
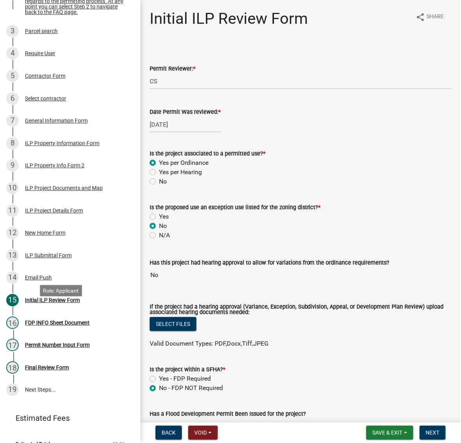
click at [49, 191] on div "ILP Project Documents and Map" at bounding box center [64, 187] width 78 height 5
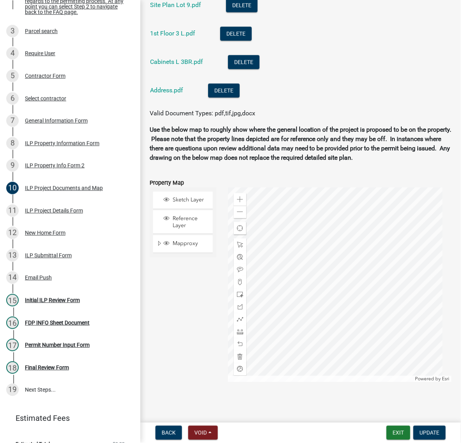
scroll to position [1022, 0]
click at [201, 9] on link "Site Plan Lot 9.pdf" at bounding box center [175, 4] width 51 height 7
click at [170, 37] on link "1st Floor 3 L.pdf" at bounding box center [172, 33] width 45 height 7
click at [174, 65] on link "Cabinets L 3BR.pdf" at bounding box center [176, 61] width 53 height 7
click at [178, 94] on link "Address.pdf" at bounding box center [166, 89] width 33 height 7
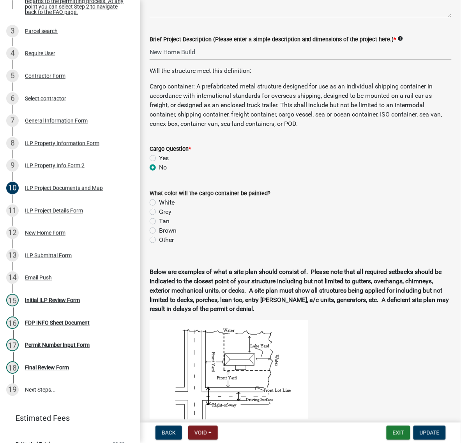
scroll to position [243, 0]
click at [153, 60] on input "New Home Build" at bounding box center [300, 52] width 302 height 16
type input "52X48 New Home Build"
click at [348, 135] on wm-data-entity-input "Will the structure meet this definition: Cargo container: A prefabricated metal…" at bounding box center [300, 101] width 302 height 69
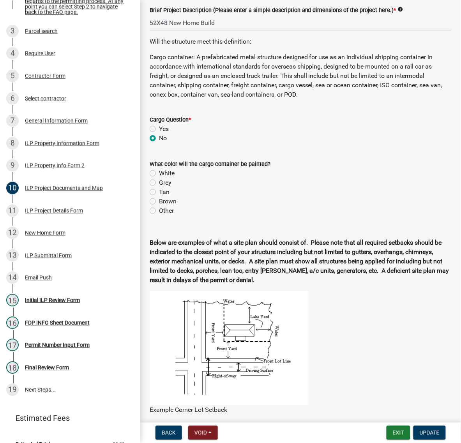
scroll to position [389, 0]
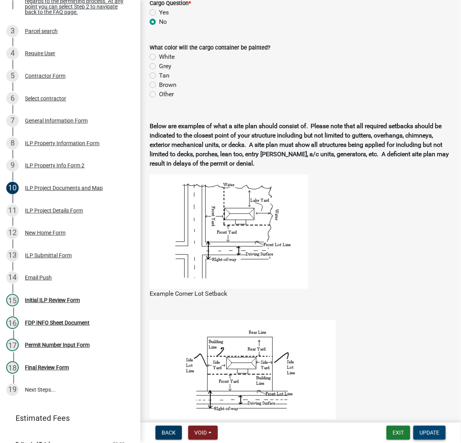
click at [420, 429] on span "Update" at bounding box center [429, 432] width 20 height 6
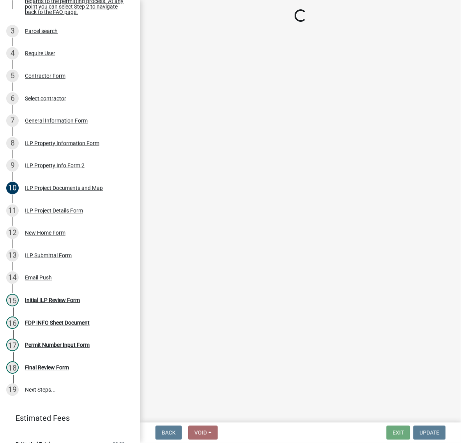
select select "c872cdc8-ca01-49f1-a213-e4b05fa58cd2"
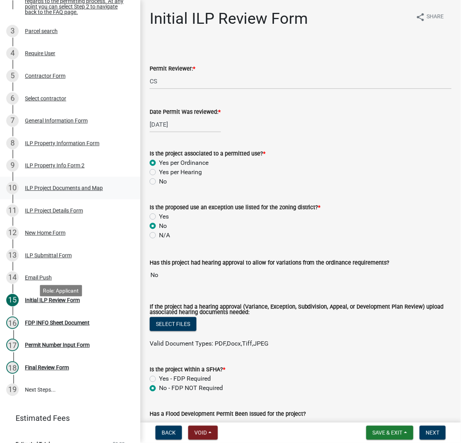
click at [37, 191] on div "ILP Project Documents and Map" at bounding box center [64, 187] width 78 height 5
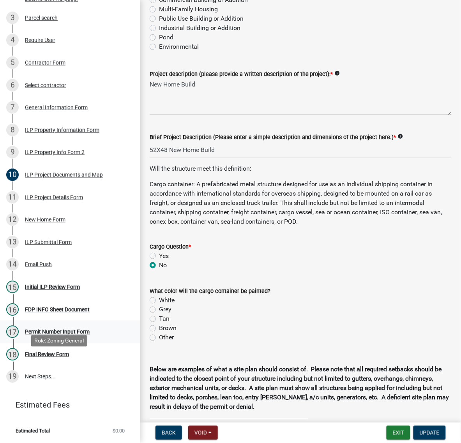
scroll to position [292, 0]
click at [38, 290] on div "Initial ILP Review Form" at bounding box center [52, 286] width 55 height 5
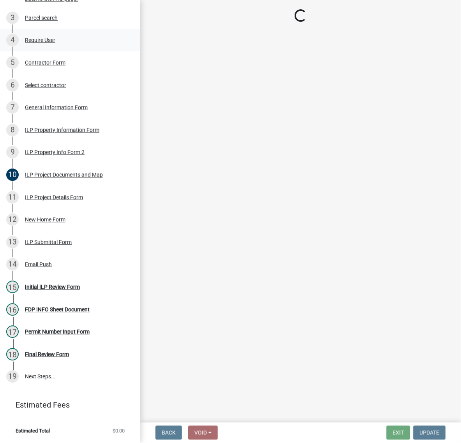
select select "c872cdc8-ca01-49f1-a213-e4b05fa58cd2"
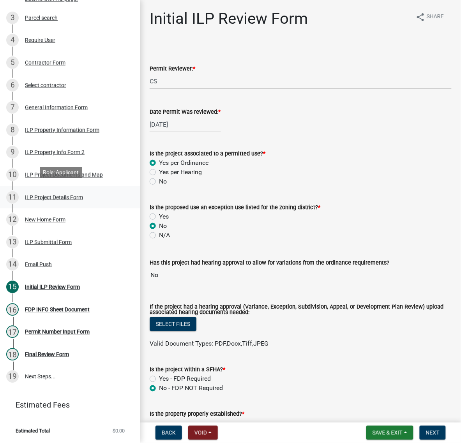
click at [40, 197] on div "ILP Project Details Form" at bounding box center [54, 197] width 58 height 5
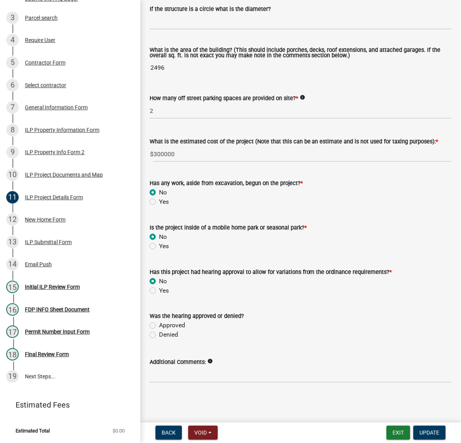
scroll to position [584, 0]
click at [55, 290] on div "Initial ILP Review Form" at bounding box center [52, 286] width 55 height 5
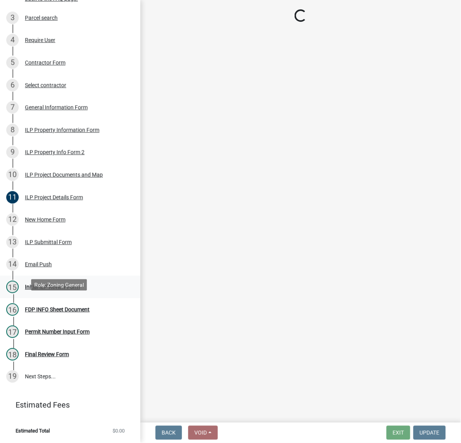
scroll to position [0, 0]
select select "c872cdc8-ca01-49f1-a213-e4b05fa58cd2"
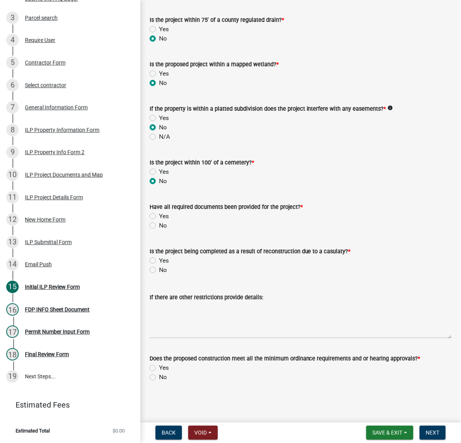
scroll to position [925, 0]
click at [159, 221] on label "Yes" at bounding box center [164, 215] width 10 height 9
click at [159, 216] on input "Yes" at bounding box center [161, 213] width 5 height 5
radio input "true"
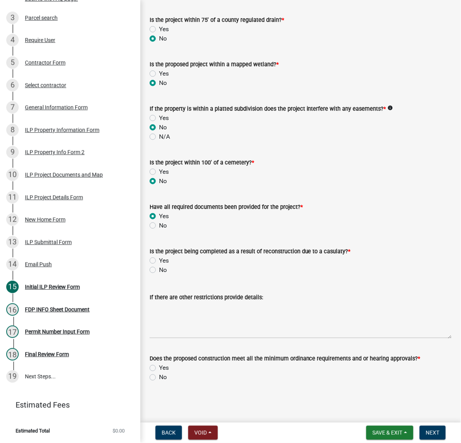
click at [159, 265] on label "No" at bounding box center [163, 269] width 8 height 9
click at [159, 265] on input "No" at bounding box center [161, 267] width 5 height 5
radio input "true"
click at [159, 363] on label "Yes" at bounding box center [164, 367] width 10 height 9
click at [159, 363] on input "Yes" at bounding box center [161, 365] width 5 height 5
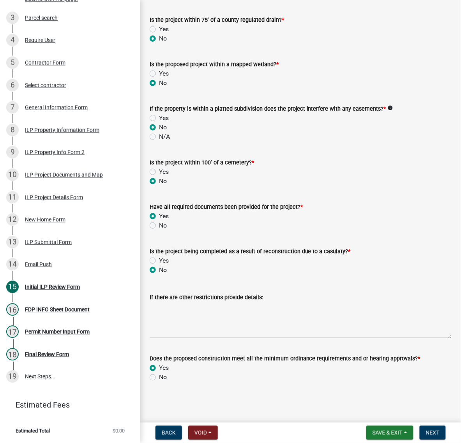
radio input "true"
click at [425, 435] on button "Next" at bounding box center [432, 433] width 26 height 14
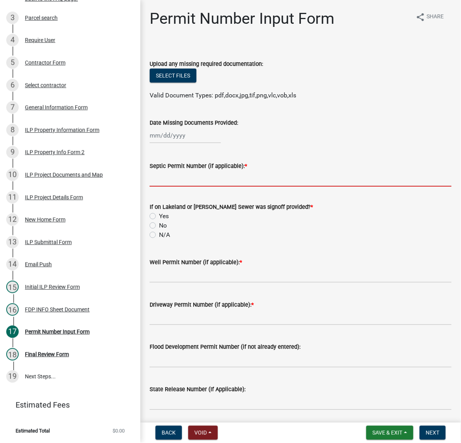
click at [188, 186] on input "Septic Permit Number (if applicable): *" at bounding box center [300, 179] width 302 height 16
type input "town of milford"
click at [159, 230] on label "No" at bounding box center [163, 225] width 8 height 9
click at [159, 226] on input "No" at bounding box center [161, 223] width 5 height 5
radio input "true"
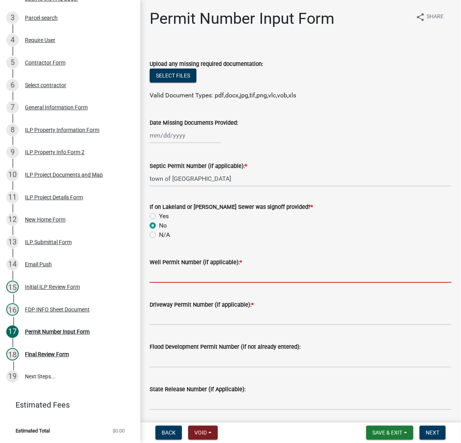
click at [169, 283] on input "Well Permit Number (if applicable): *" at bounding box center [300, 275] width 302 height 16
type input "town of milford"
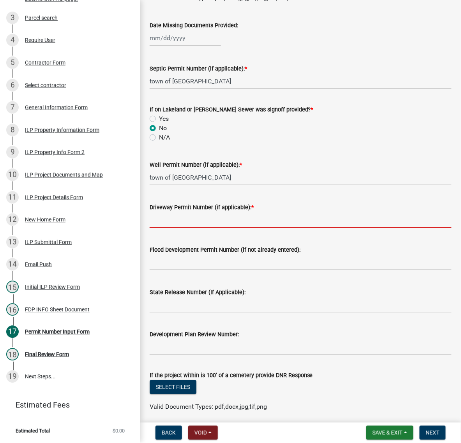
click at [170, 228] on input "Driveway Permit Number (if applicable): *" at bounding box center [300, 220] width 302 height 16
type input "town of milford"
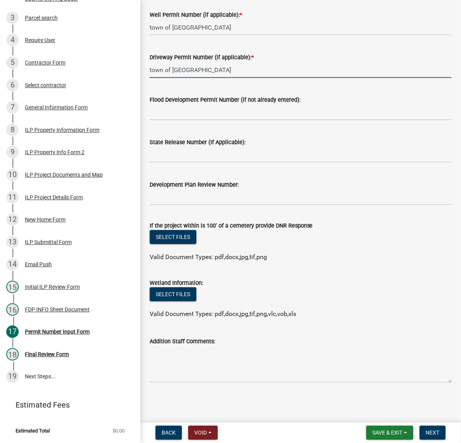
scroll to position [389, 0]
click at [426, 431] on span "Next" at bounding box center [433, 432] width 14 height 6
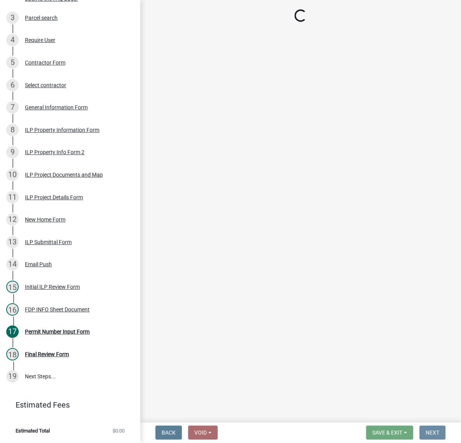
scroll to position [0, 0]
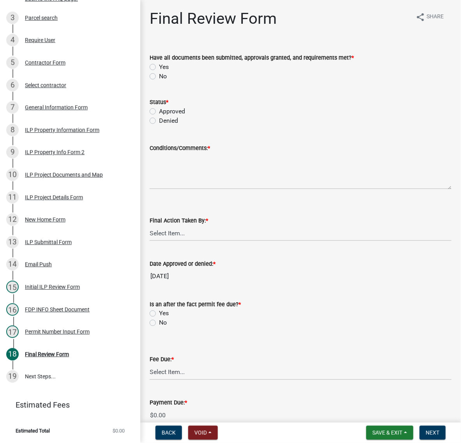
click at [159, 72] on label "Yes" at bounding box center [164, 66] width 10 height 9
click at [159, 67] on input "Yes" at bounding box center [161, 64] width 5 height 5
radio input "true"
click at [159, 116] on label "Approved" at bounding box center [172, 111] width 26 height 9
click at [159, 112] on input "Approved" at bounding box center [161, 109] width 5 height 5
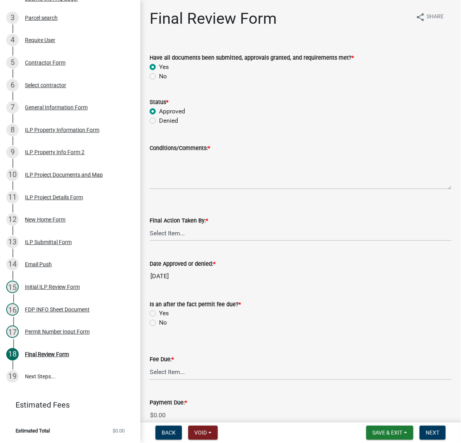
radio input "true"
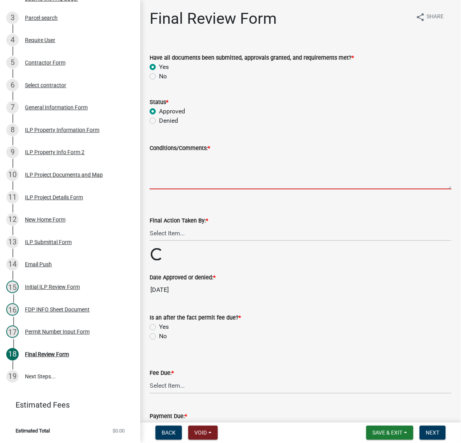
click at [168, 189] on textarea "Conditions/Comments: *" at bounding box center [300, 171] width 302 height 37
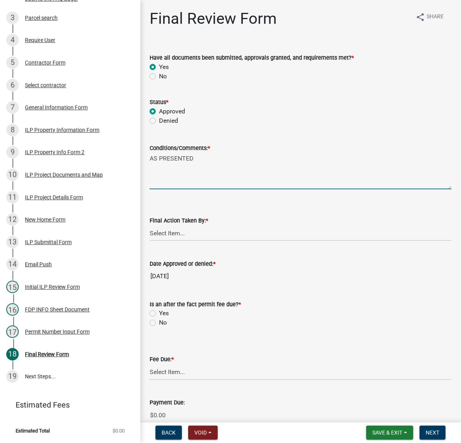
type textarea "AS PRESENTED"
click at [176, 241] on select "Select Item... MMS LT AT CS [PERSON_NAME]" at bounding box center [300, 233] width 302 height 16
click at [152, 241] on select "Select Item... MMS LT AT CS [PERSON_NAME]" at bounding box center [300, 233] width 302 height 16
select select "c872cdc8-ca01-49f1-a213-e4b05fa58cd2"
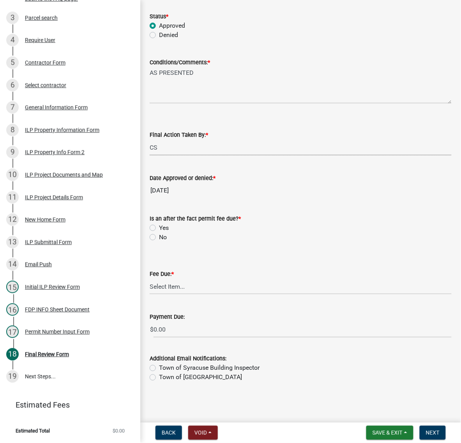
scroll to position [195, 0]
click at [159, 232] on label "No" at bounding box center [163, 236] width 8 height 9
click at [159, 232] on input "No" at bounding box center [161, 234] width 5 height 5
radio input "true"
click at [172, 278] on select "Select Item... N/A $10.00 $25.00 $125.00 $250 $500 $500 + $10.00 for every 10 s…" at bounding box center [300, 286] width 302 height 16
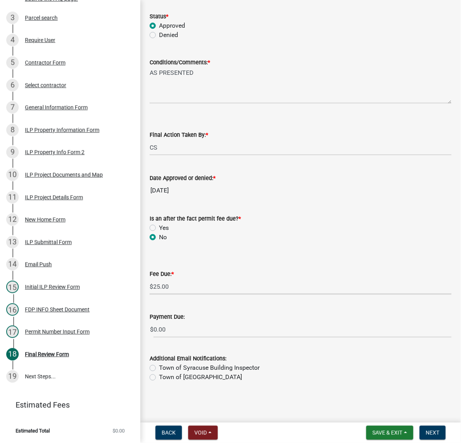
click at [152, 286] on select "Select Item... N/A $10.00 $25.00 $125.00 $250 $500 $500 + $10.00 for every 10 s…" at bounding box center [300, 286] width 302 height 16
select select "71256567-8c52-414d-b434-ae6b266e1a0e"
click at [372, 429] on span "Save & Exit" at bounding box center [387, 432] width 30 height 6
click at [351, 383] on button "Save" at bounding box center [382, 390] width 62 height 19
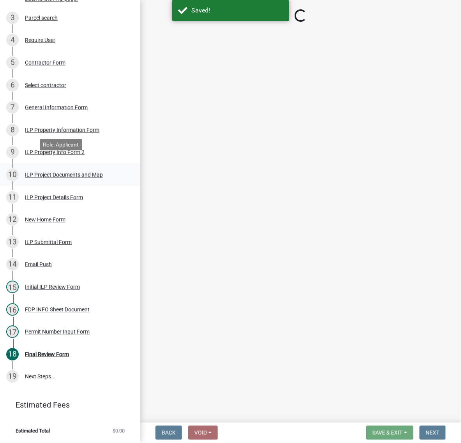
scroll to position [348, 0]
select select "c872cdc8-ca01-49f1-a213-e4b05fa58cd2"
select select "71256567-8c52-414d-b434-ae6b266e1a0e"
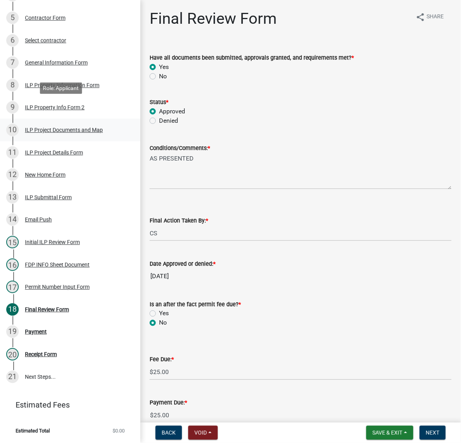
click at [46, 127] on div "ILP Project Documents and Map" at bounding box center [64, 129] width 78 height 5
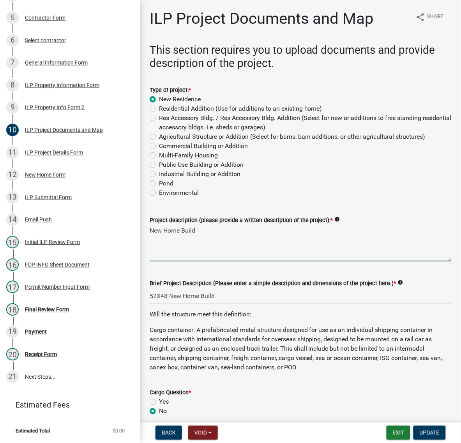
click at [229, 261] on textarea "New Home Build" at bounding box center [300, 243] width 302 height 37
type textarea "New Home W/Attached Garage"
click at [429, 431] on span "Update" at bounding box center [429, 432] width 20 height 6
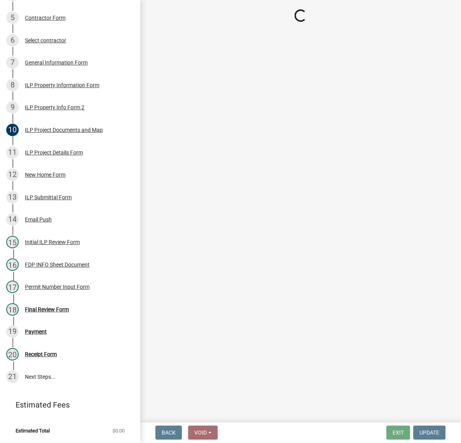
select select "c872cdc8-ca01-49f1-a213-e4b05fa58cd2"
select select "71256567-8c52-414d-b434-ae6b266e1a0e"
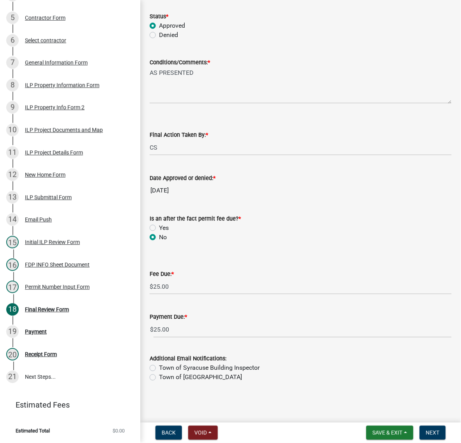
scroll to position [205, 0]
click at [429, 429] on span "Next" at bounding box center [433, 432] width 14 height 6
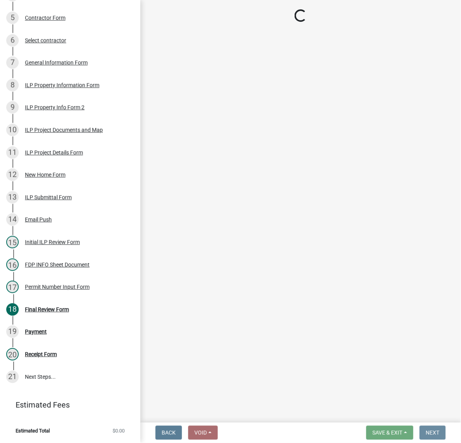
scroll to position [0, 0]
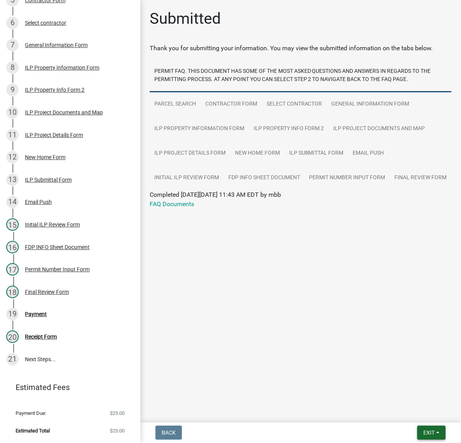
click at [431, 427] on button "Exit" at bounding box center [431, 433] width 28 height 14
click at [411, 400] on button "Save & Exit" at bounding box center [414, 408] width 62 height 19
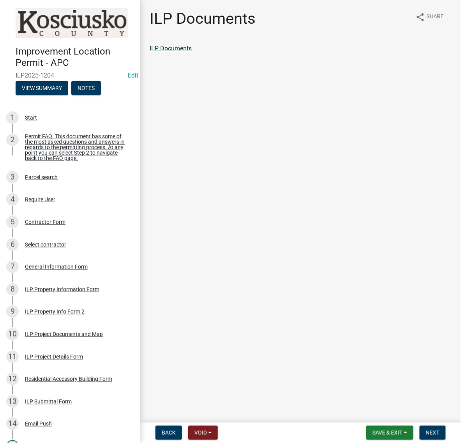
click at [192, 52] on link "ILP Documents" at bounding box center [170, 47] width 42 height 7
click at [429, 429] on span "Next" at bounding box center [433, 432] width 14 height 6
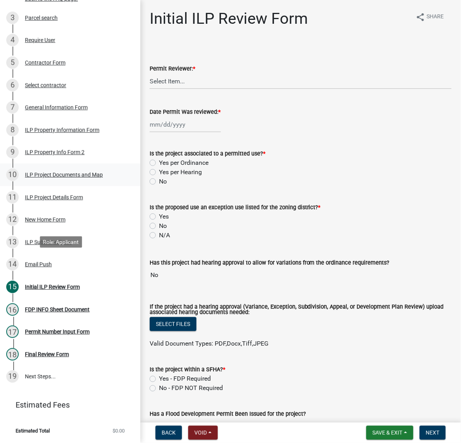
scroll to position [195, 0]
click at [47, 178] on div "ILP Project Documents and Map" at bounding box center [64, 174] width 78 height 5
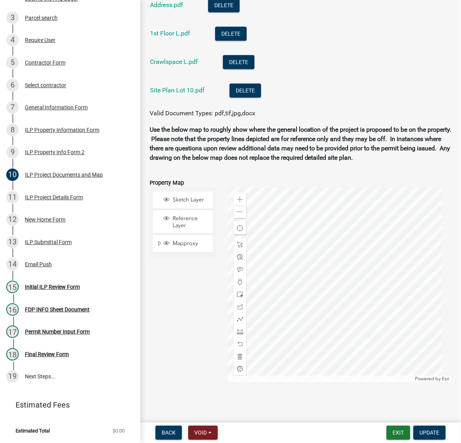
scroll to position [1119, 0]
click at [183, 9] on link "Address.pdf" at bounding box center [166, 4] width 33 height 7
click at [174, 37] on link "1st Floor L.pdf" at bounding box center [170, 33] width 40 height 7
click at [197, 65] on link "Crawlspace L.pdf" at bounding box center [174, 61] width 48 height 7
click at [183, 94] on link "Site Plan Lot 10.pdf" at bounding box center [177, 89] width 55 height 7
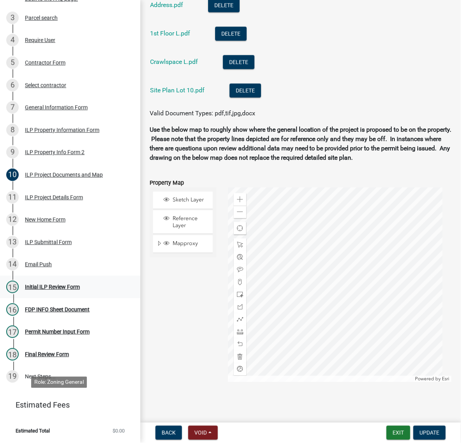
click at [61, 290] on div "Initial ILP Review Form" at bounding box center [52, 286] width 55 height 5
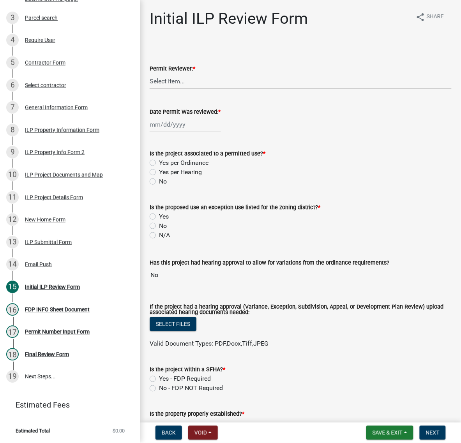
drag, startPoint x: 184, startPoint y: 102, endPoint x: 186, endPoint y: 110, distance: 7.6
click at [184, 89] on select "Select Item... MMS LT AT CS [PERSON_NAME]" at bounding box center [300, 81] width 302 height 16
click at [152, 89] on select "Select Item... MMS LT AT CS [PERSON_NAME]" at bounding box center [300, 81] width 302 height 16
select select "c872cdc8-ca01-49f1-a213-e4b05fa58cd2"
click at [184, 132] on div at bounding box center [184, 124] width 71 height 16
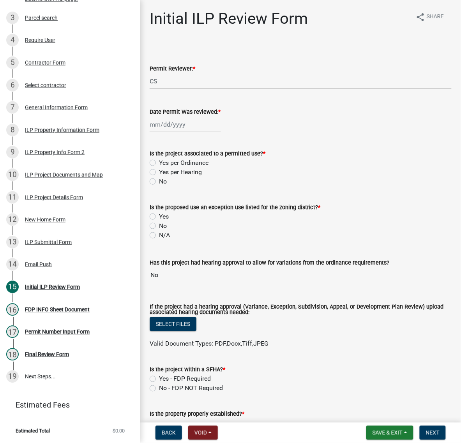
select select "9"
select select "2025"
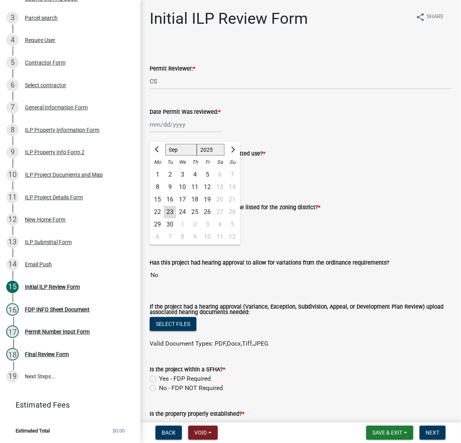
click at [176, 218] on div "23" at bounding box center [170, 212] width 12 height 12
type input "[DATE]"
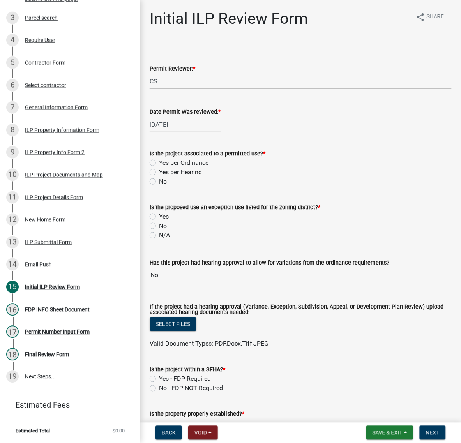
click at [159, 167] on label "Yes per Ordinance" at bounding box center [183, 162] width 49 height 9
click at [159, 163] on input "Yes per Ordinance" at bounding box center [161, 160] width 5 height 5
radio input "true"
click at [159, 230] on label "No" at bounding box center [163, 225] width 8 height 9
click at [159, 226] on input "No" at bounding box center [161, 223] width 5 height 5
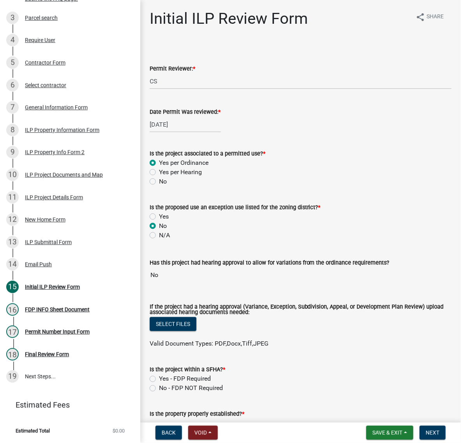
radio input "true"
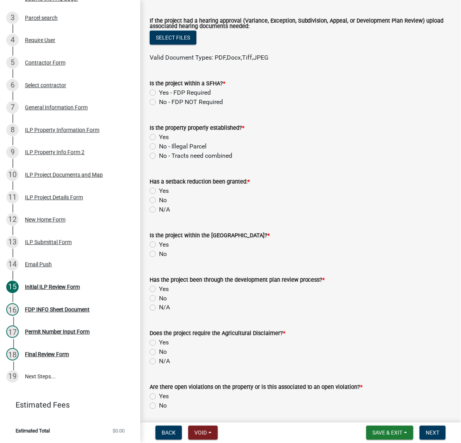
scroll to position [341, 0]
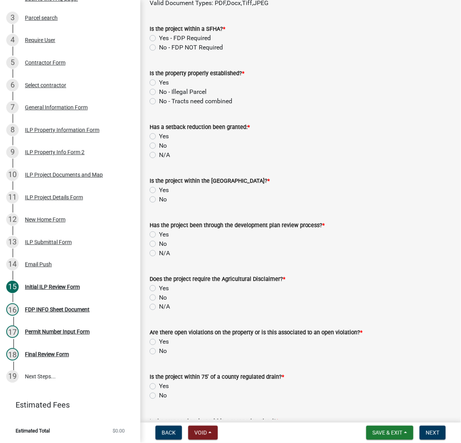
click at [159, 52] on label "No - FDP NOT Required" at bounding box center [191, 47] width 64 height 9
click at [159, 48] on input "No - FDP NOT Required" at bounding box center [161, 45] width 5 height 5
radio input "true"
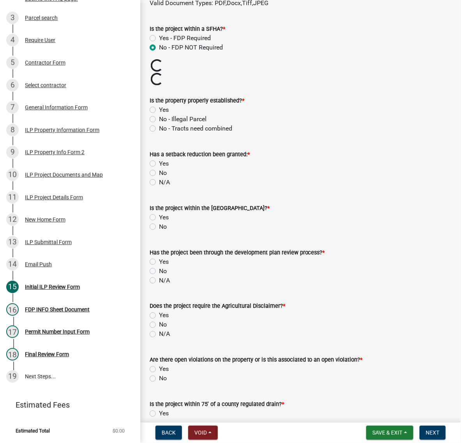
click at [159, 114] on label "Yes" at bounding box center [164, 109] width 10 height 9
click at [159, 110] on input "Yes" at bounding box center [161, 107] width 5 height 5
radio input "true"
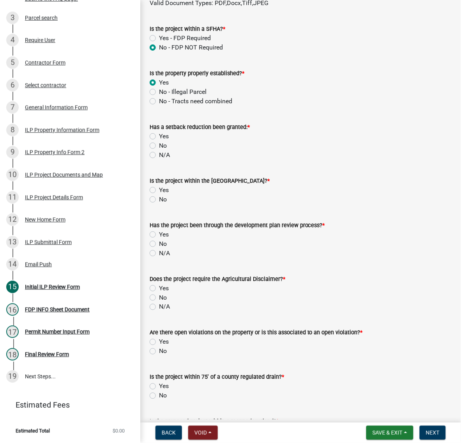
click at [159, 150] on label "No" at bounding box center [163, 145] width 8 height 9
click at [159, 146] on input "No" at bounding box center [161, 143] width 5 height 5
radio input "true"
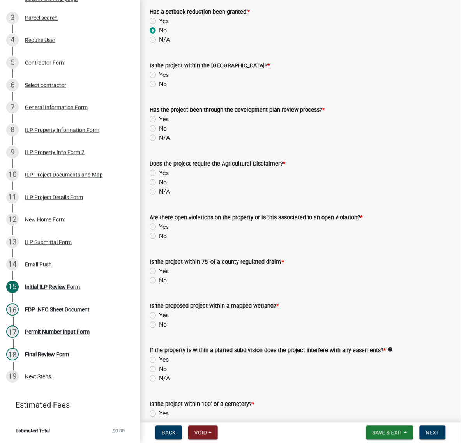
scroll to position [487, 0]
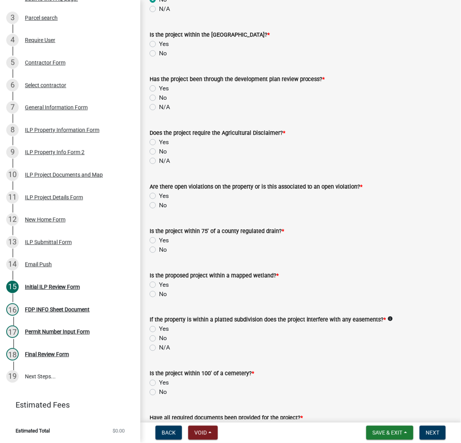
click at [159, 58] on label "No" at bounding box center [163, 53] width 8 height 9
click at [159, 54] on input "No" at bounding box center [161, 51] width 5 height 5
radio input "true"
click at [159, 102] on label "No" at bounding box center [163, 97] width 8 height 9
click at [159, 98] on input "No" at bounding box center [161, 95] width 5 height 5
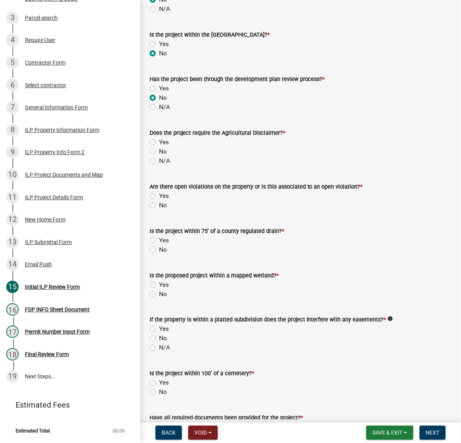
radio input "true"
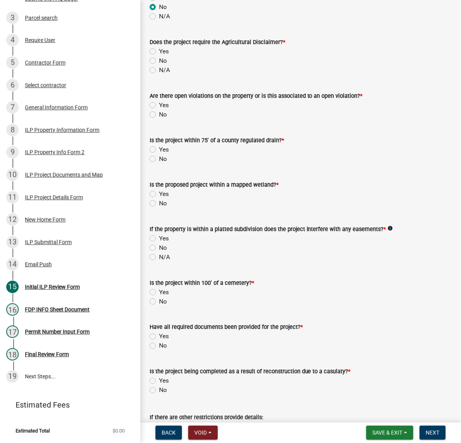
scroll to position [584, 0]
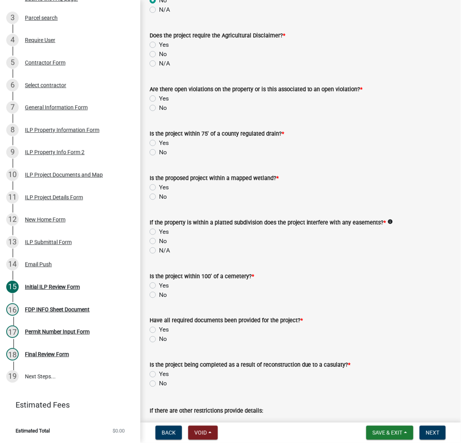
click at [159, 59] on label "No" at bounding box center [163, 53] width 8 height 9
click at [159, 55] on input "No" at bounding box center [161, 51] width 5 height 5
radio input "true"
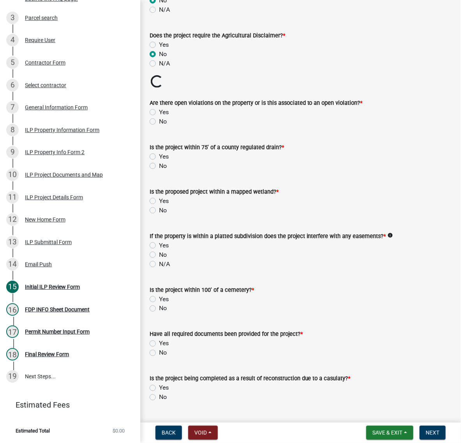
click at [159, 126] on label "No" at bounding box center [163, 121] width 8 height 9
click at [159, 122] on input "No" at bounding box center [161, 119] width 5 height 5
radio input "true"
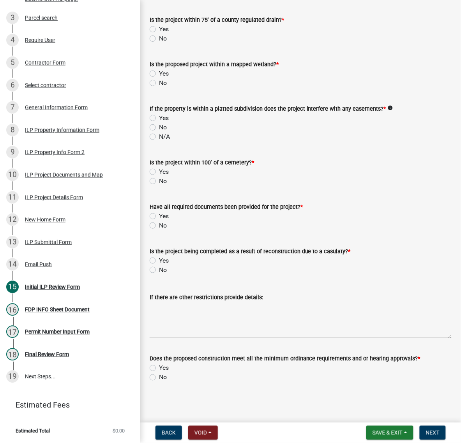
scroll to position [730, 0]
click at [159, 43] on label "No" at bounding box center [163, 38] width 8 height 9
click at [159, 39] on input "No" at bounding box center [161, 36] width 5 height 5
radio input "true"
click at [159, 88] on label "No" at bounding box center [163, 82] width 8 height 9
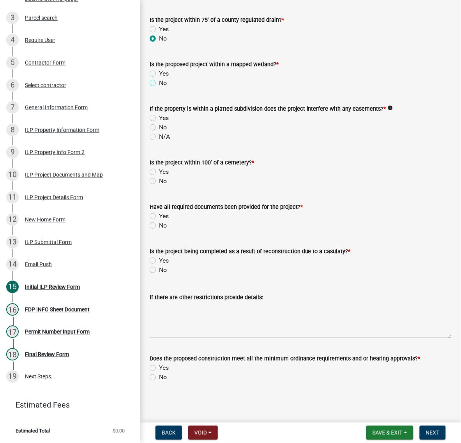
click at [159, 83] on input "No" at bounding box center [161, 80] width 5 height 5
radio input "true"
click at [159, 132] on label "No" at bounding box center [163, 127] width 8 height 9
click at [159, 128] on input "No" at bounding box center [161, 125] width 5 height 5
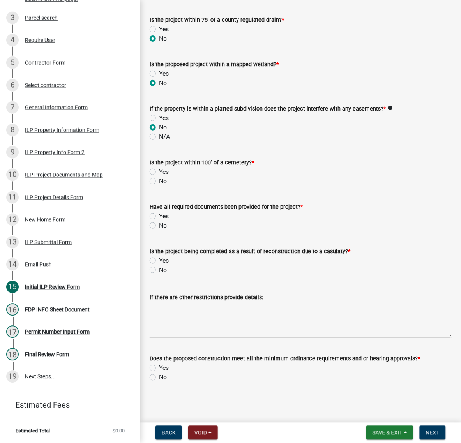
radio input "true"
click at [159, 186] on label "No" at bounding box center [163, 180] width 8 height 9
click at [159, 181] on input "No" at bounding box center [161, 178] width 5 height 5
radio input "true"
click at [366, 427] on button "Save & Exit" at bounding box center [389, 433] width 47 height 14
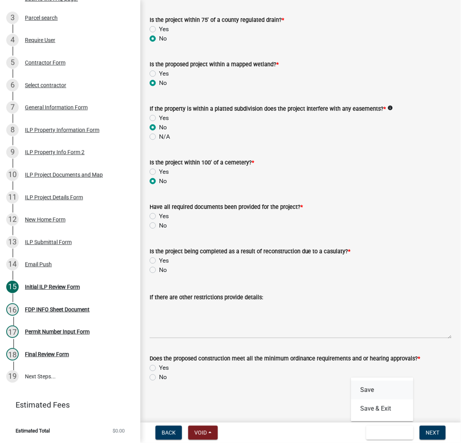
click at [351, 381] on button "Save" at bounding box center [382, 390] width 62 height 19
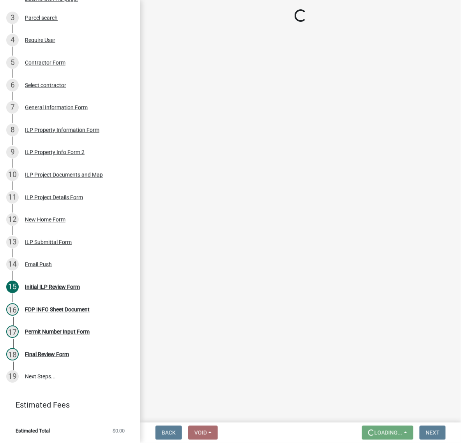
scroll to position [0, 0]
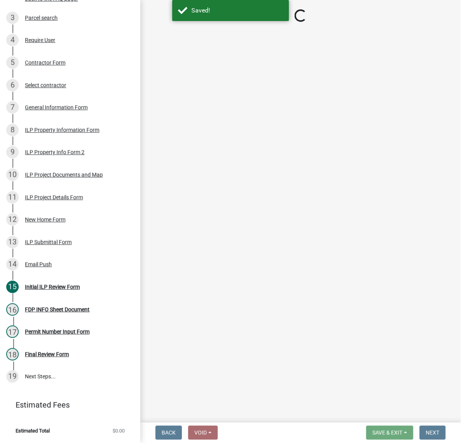
select select "c872cdc8-ca01-49f1-a213-e4b05fa58cd2"
